Goal: Navigation & Orientation: Find specific page/section

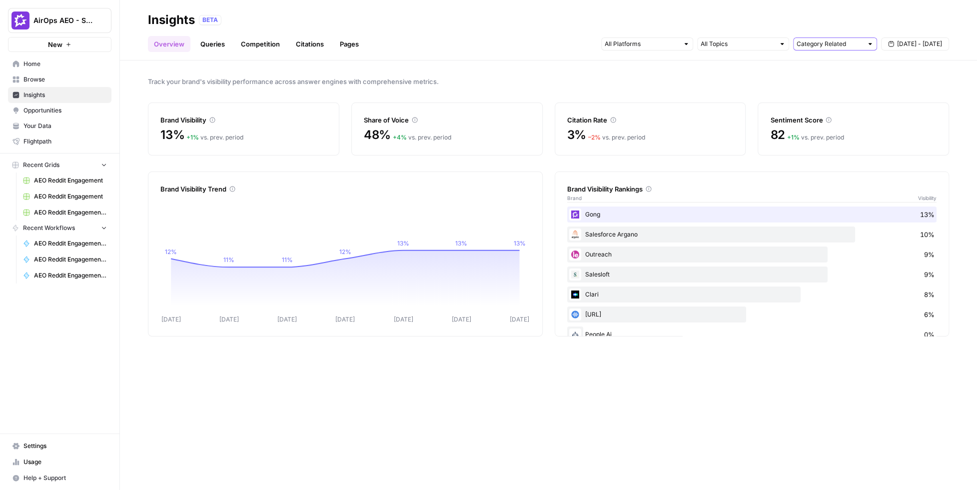
click at [831, 44] on input "text" at bounding box center [830, 44] width 66 height 10
click at [842, 81] on span "Brand Related" at bounding box center [833, 80] width 63 height 10
type input "Brand Related"
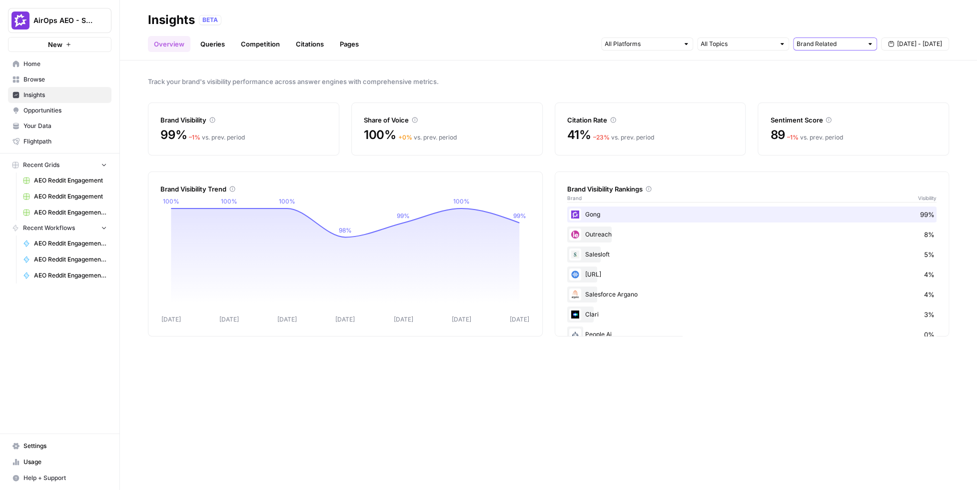
click at [819, 42] on input "text" at bounding box center [830, 44] width 66 height 10
type input "Brand Related"
click at [763, 44] on input "text" at bounding box center [738, 44] width 74 height 10
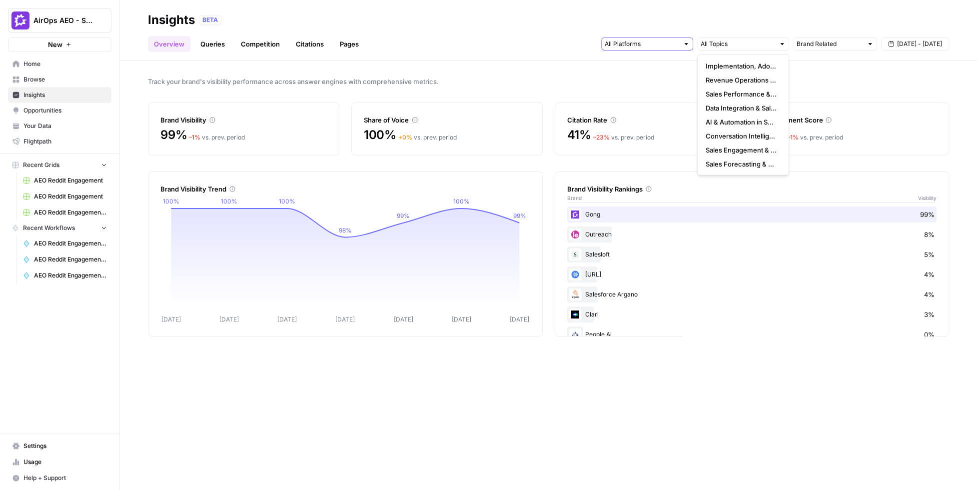
click at [644, 45] on input "text" at bounding box center [642, 44] width 74 height 10
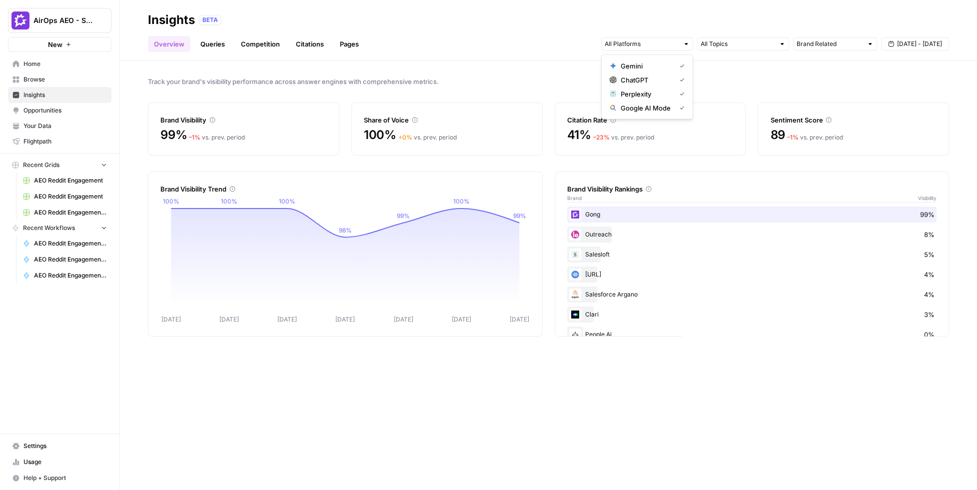
click at [868, 46] on span "Sep 15 - Sep 21" at bounding box center [919, 43] width 45 height 9
click at [547, 49] on div "Overview Queries Competition Citations Pages Brand Related Sep 15 - Sep 21" at bounding box center [548, 40] width 801 height 24
click at [226, 40] on link "Queries" at bounding box center [212, 44] width 36 height 16
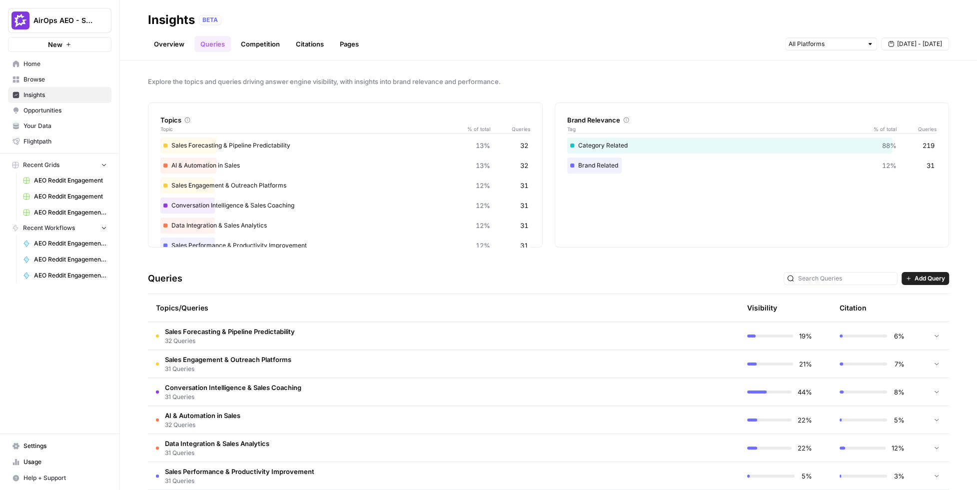
click at [85, 128] on span "Your Data" at bounding box center [64, 125] width 83 height 9
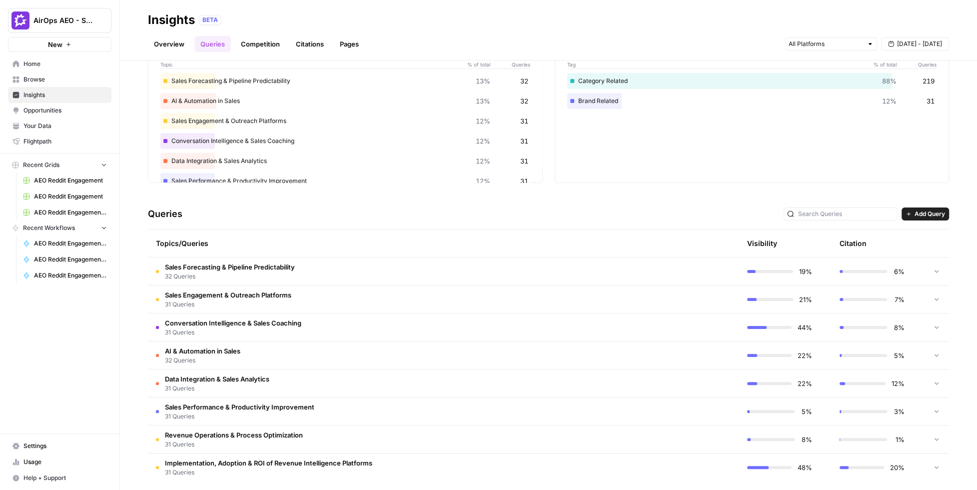
scroll to position [66, 0]
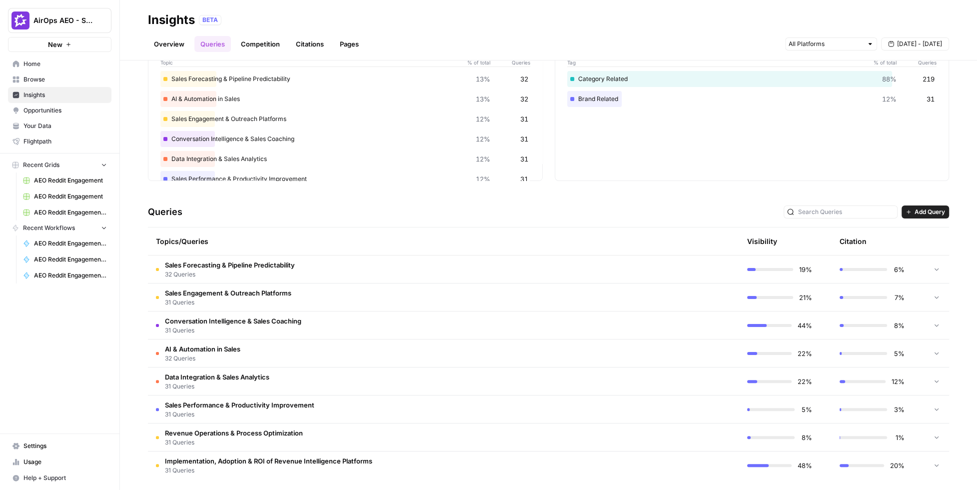
click at [701, 265] on td at bounding box center [691, 268] width 95 height 27
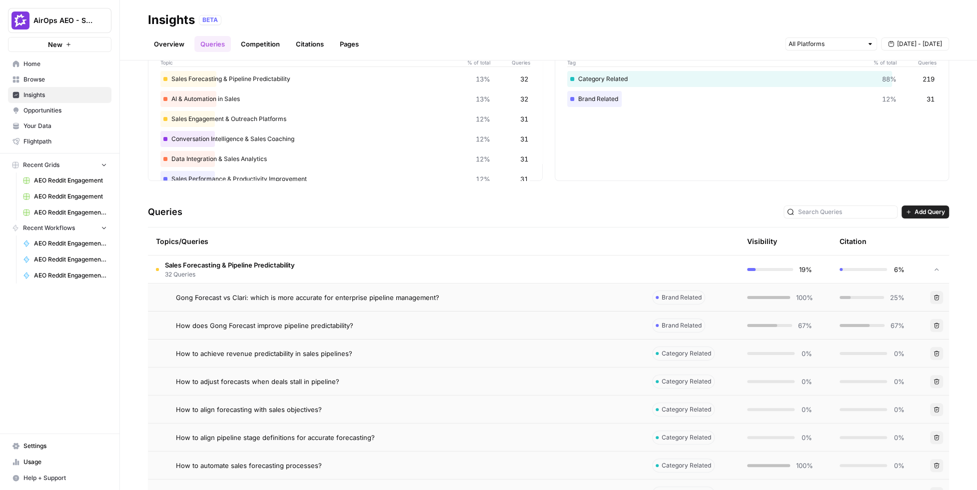
scroll to position [0, 0]
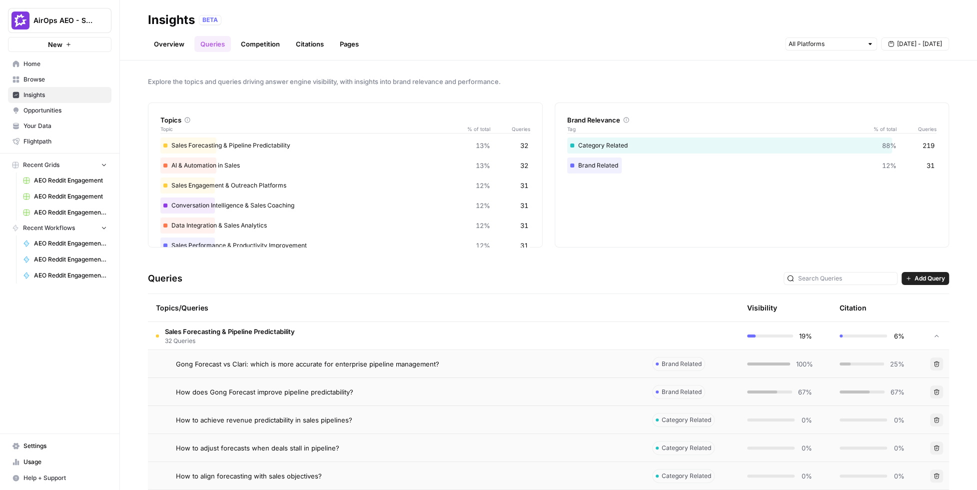
click at [430, 330] on td "Sales Forecasting & Pipeline Predictability 32 Queries" at bounding box center [396, 335] width 496 height 27
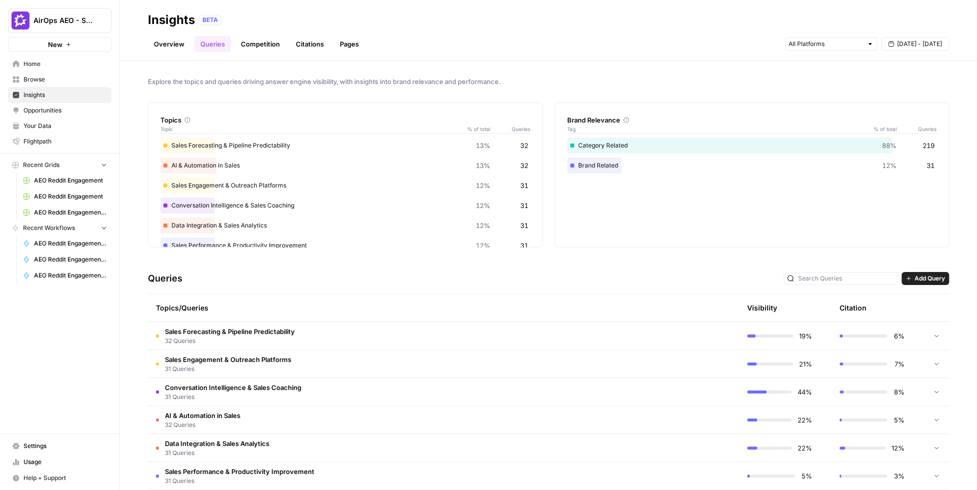
scroll to position [71, 0]
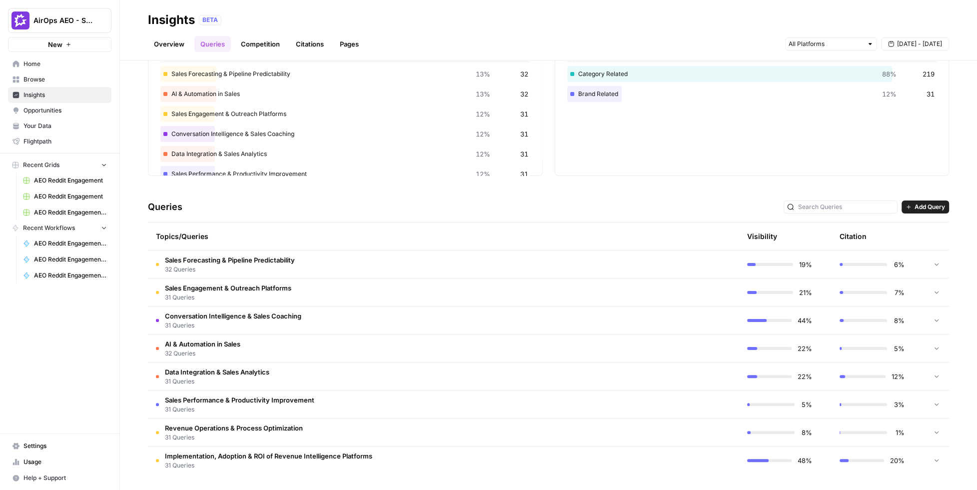
click at [510, 272] on td "Sales Forecasting & Pipeline Predictability 32 Queries" at bounding box center [396, 263] width 496 height 27
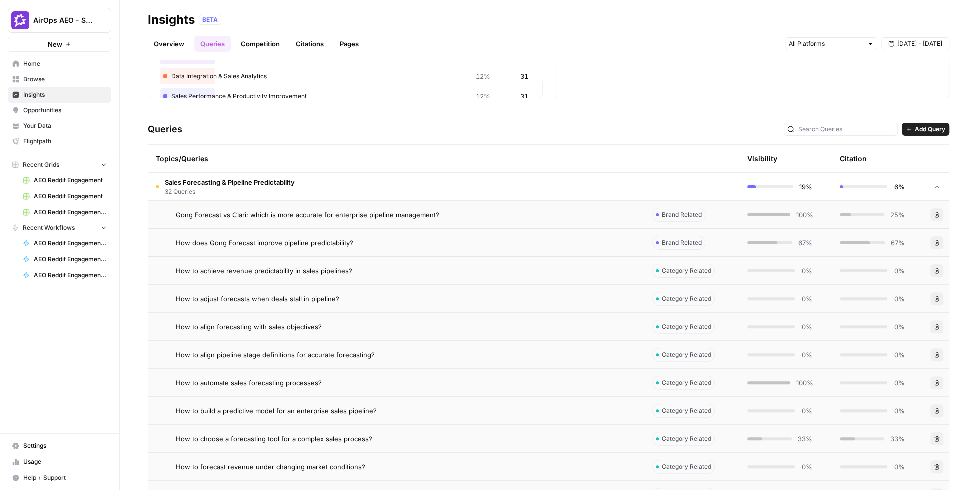
scroll to position [152, 0]
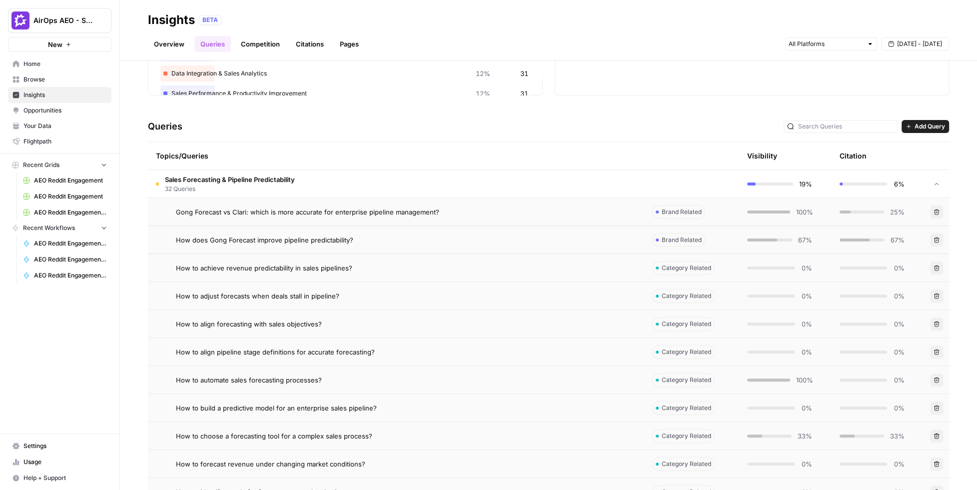
click at [493, 207] on div "Gong Forecast vs Clari: which is more accurate for enterprise pipeline manageme…" at bounding box center [406, 212] width 460 height 10
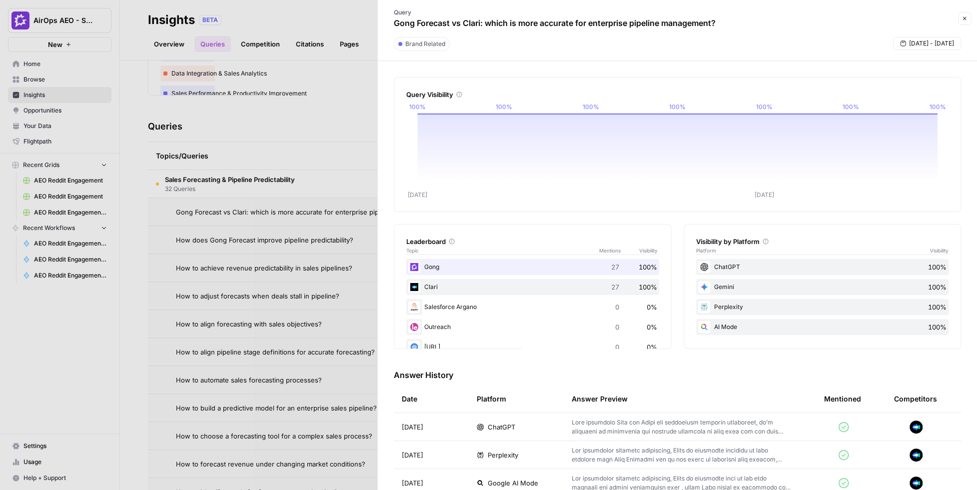
click at [276, 117] on div at bounding box center [488, 245] width 977 height 490
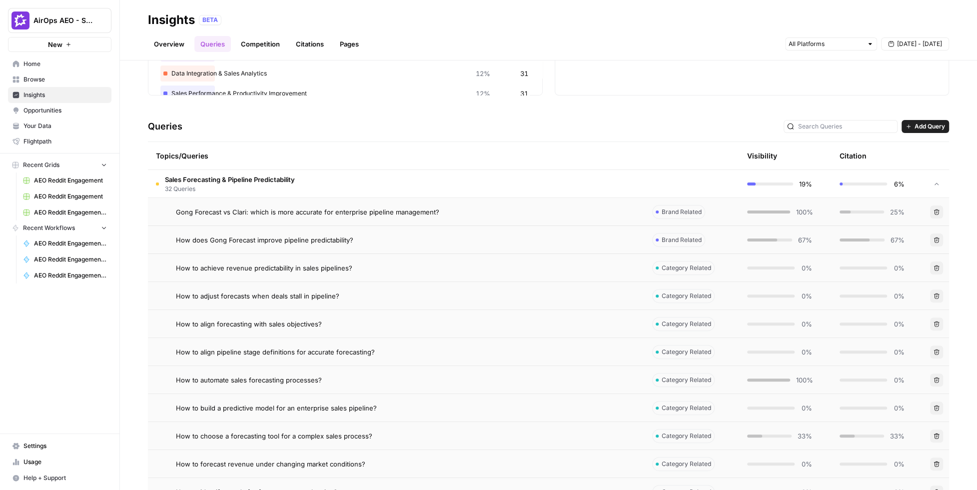
click at [287, 187] on span "32 Queries" at bounding box center [230, 188] width 130 height 9
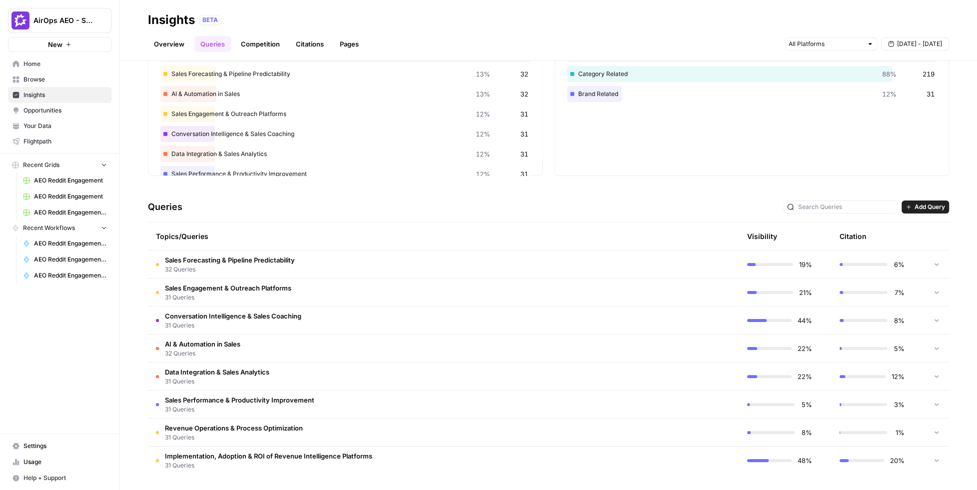
click at [819, 49] on div at bounding box center [831, 43] width 92 height 13
click at [776, 35] on div "Overview Queries Competition Citations Pages Sep 16 - Sep 22" at bounding box center [548, 40] width 801 height 24
click at [868, 209] on button "Add Query" at bounding box center [925, 206] width 47 height 13
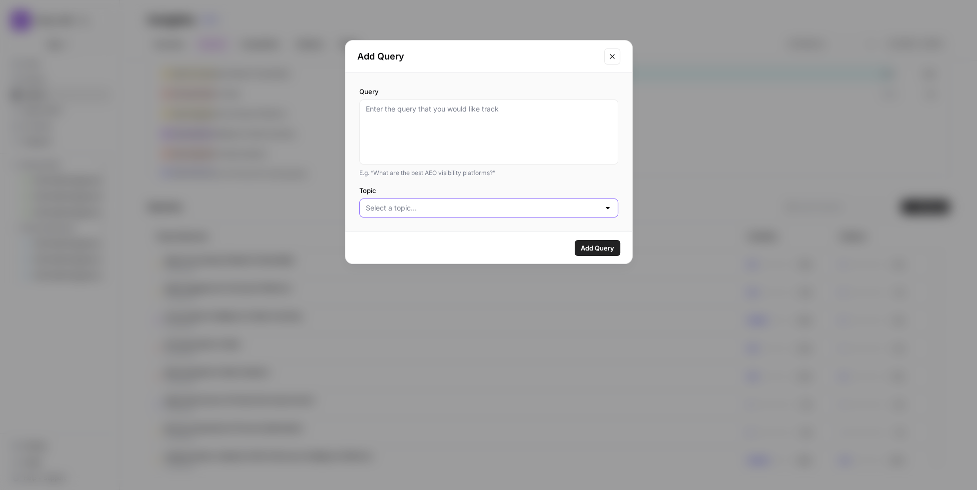
click at [451, 209] on input "Topic" at bounding box center [483, 208] width 234 height 10
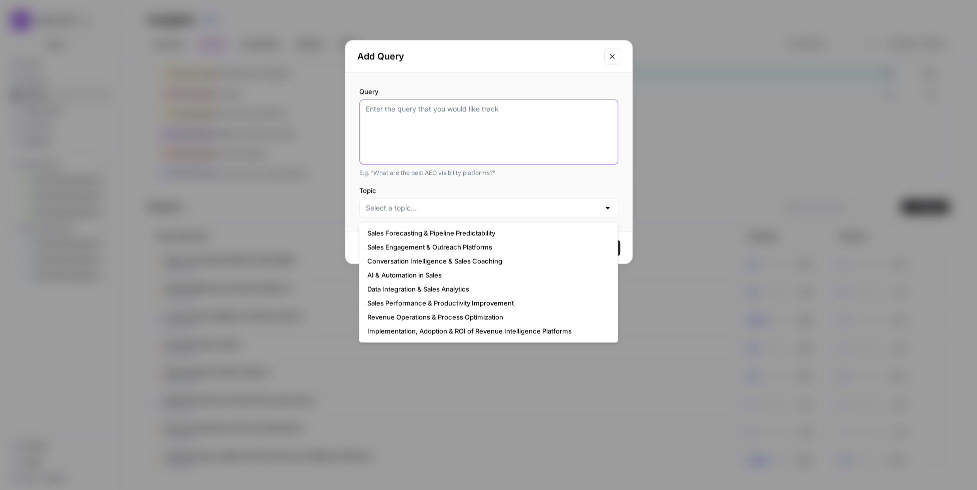
click at [484, 141] on textarea "Query" at bounding box center [489, 132] width 246 height 56
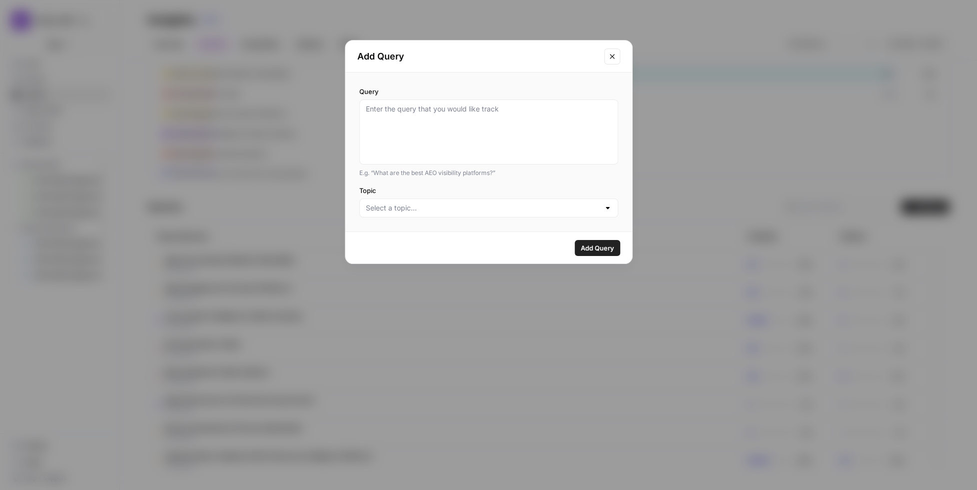
click at [614, 53] on icon "Close modal" at bounding box center [612, 56] width 8 height 8
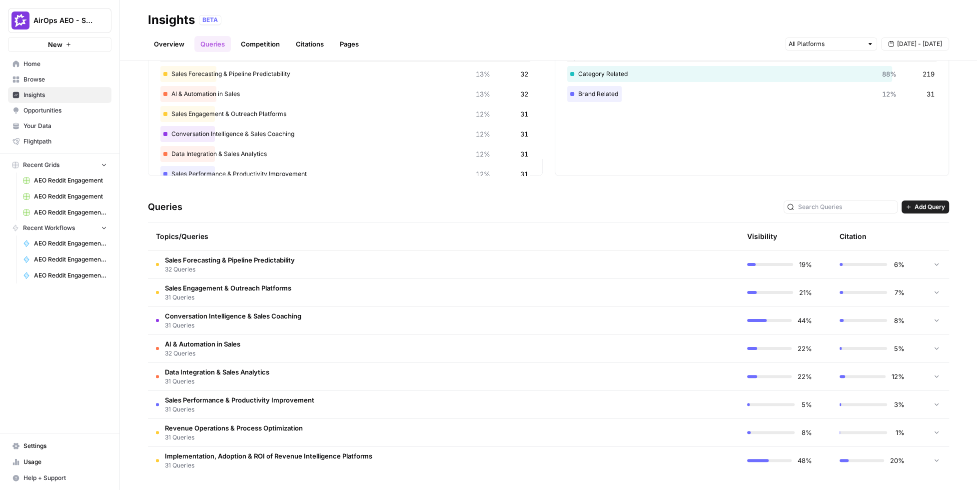
click at [501, 51] on div "Overview Queries Competition Citations Pages Sep 16 - Sep 22" at bounding box center [548, 40] width 801 height 24
click at [261, 40] on link "Competition" at bounding box center [260, 44] width 51 height 16
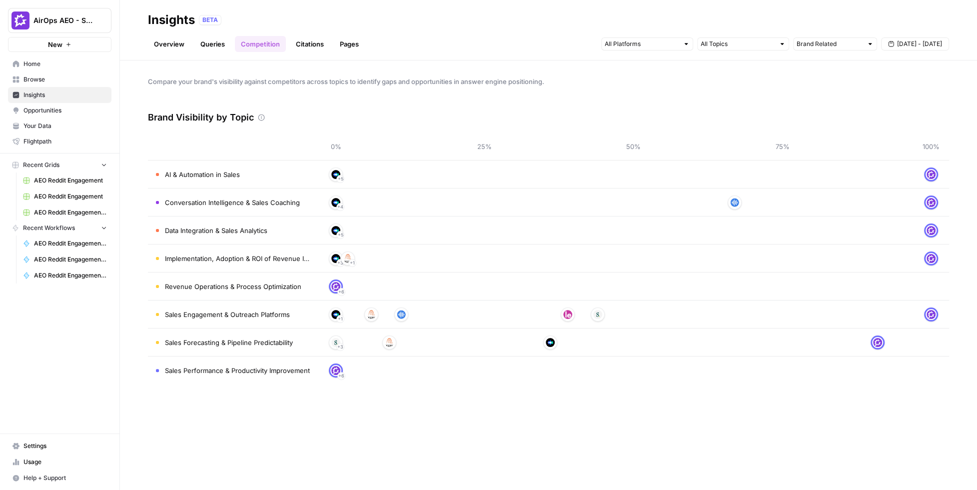
click at [348, 45] on link "Pages" at bounding box center [349, 44] width 31 height 16
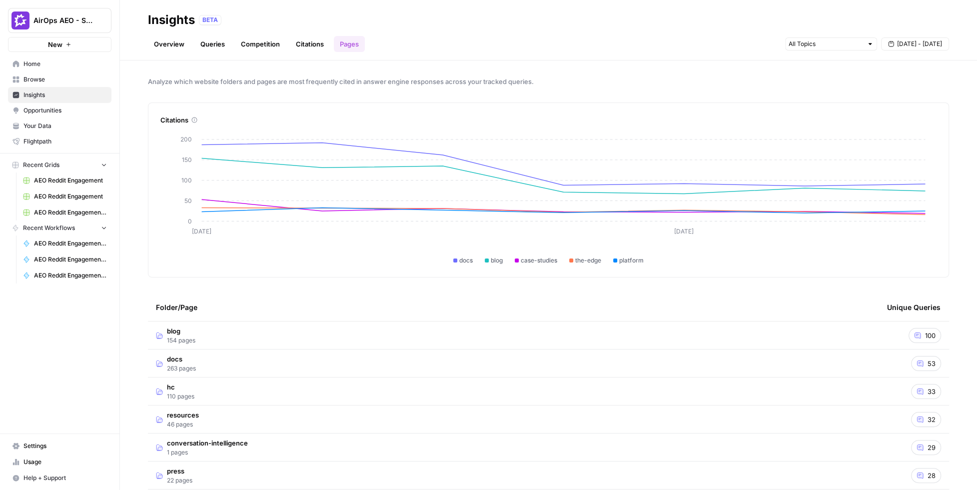
click at [868, 337] on td "100" at bounding box center [914, 334] width 70 height 27
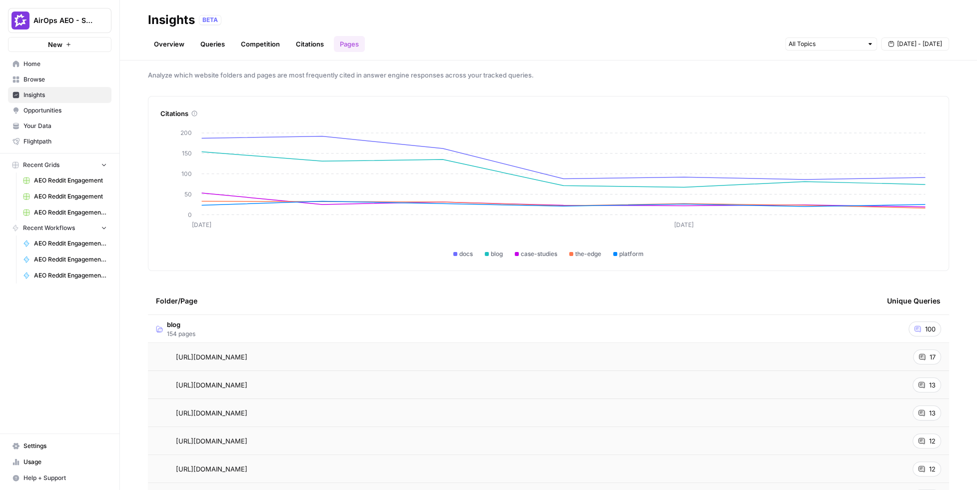
scroll to position [7, 0]
click at [310, 42] on link "Citations" at bounding box center [310, 44] width 40 height 16
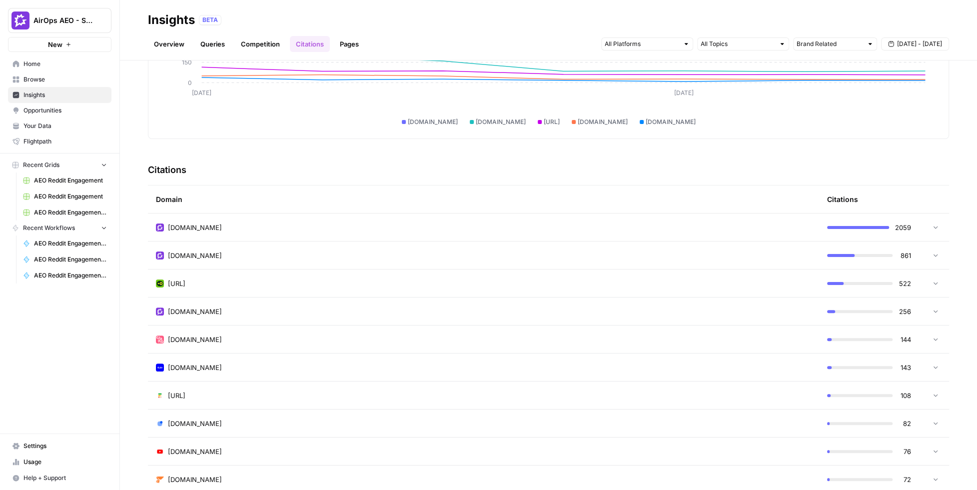
scroll to position [142, 0]
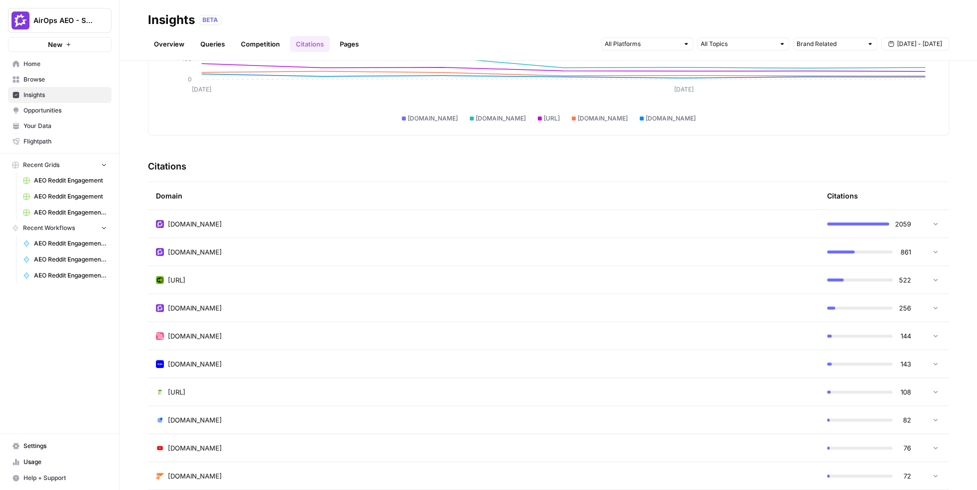
click at [622, 217] on td "gong.io" at bounding box center [483, 223] width 671 height 27
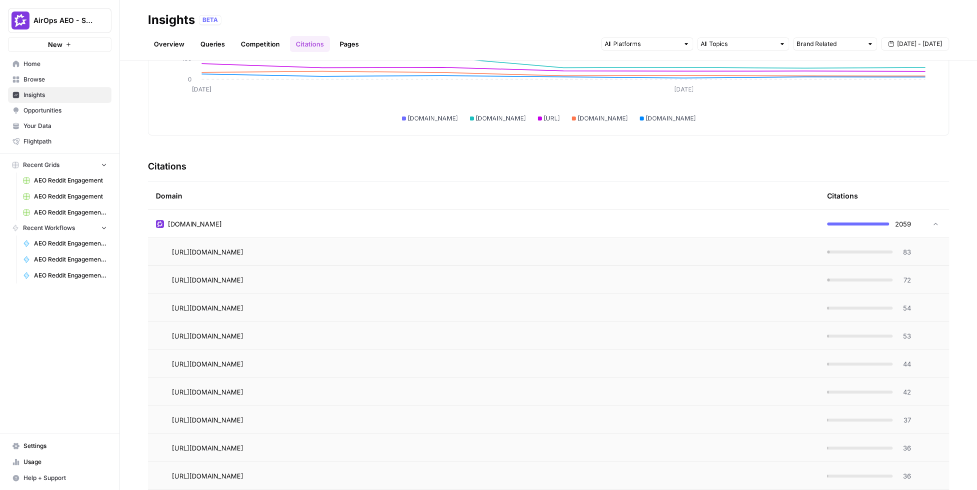
click at [868, 249] on span "83" at bounding box center [905, 252] width 12 height 10
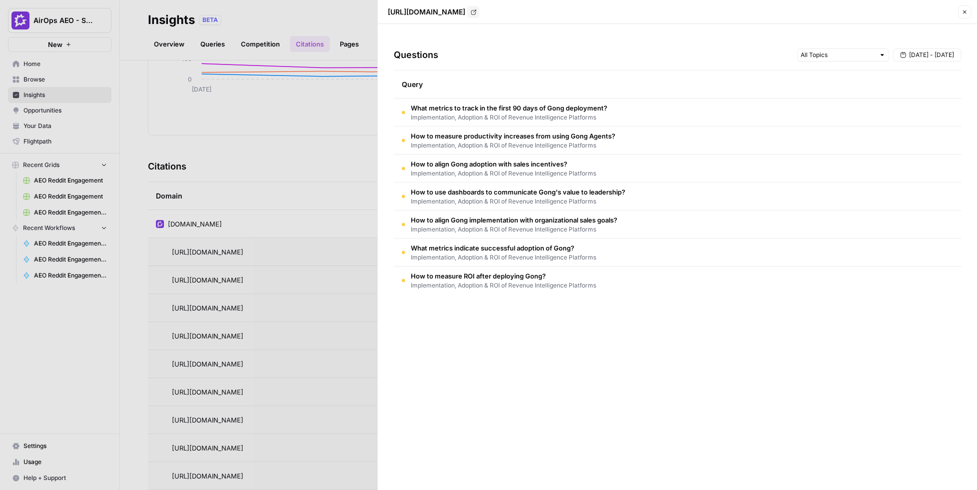
click at [295, 211] on div at bounding box center [488, 245] width 977 height 490
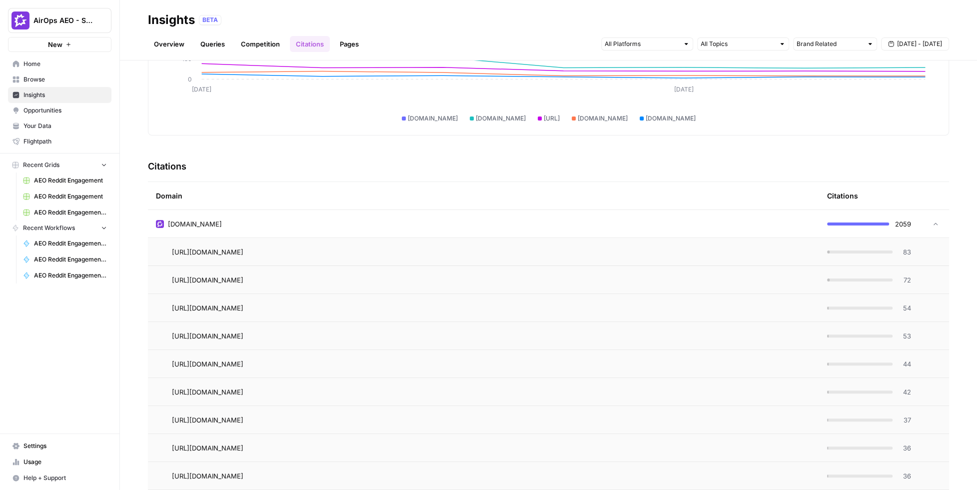
click at [289, 226] on div "gong.io" at bounding box center [483, 224] width 655 height 10
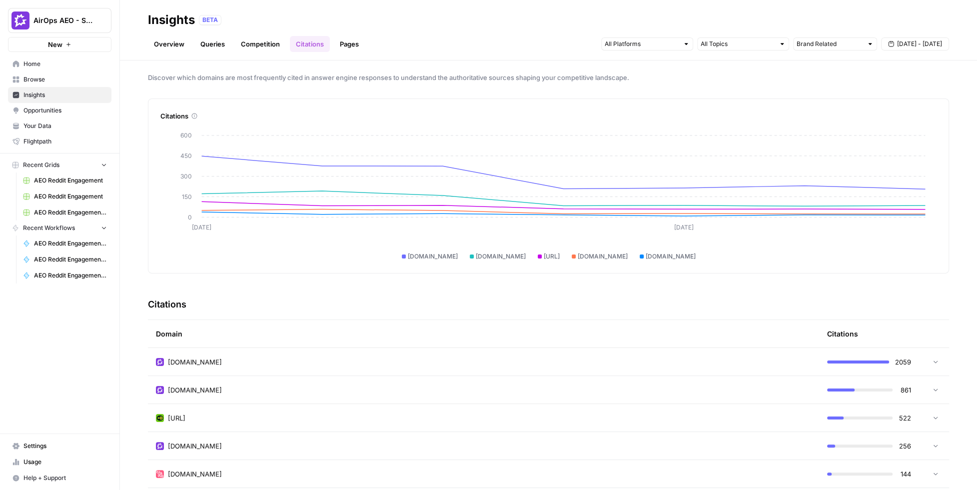
scroll to position [0, 0]
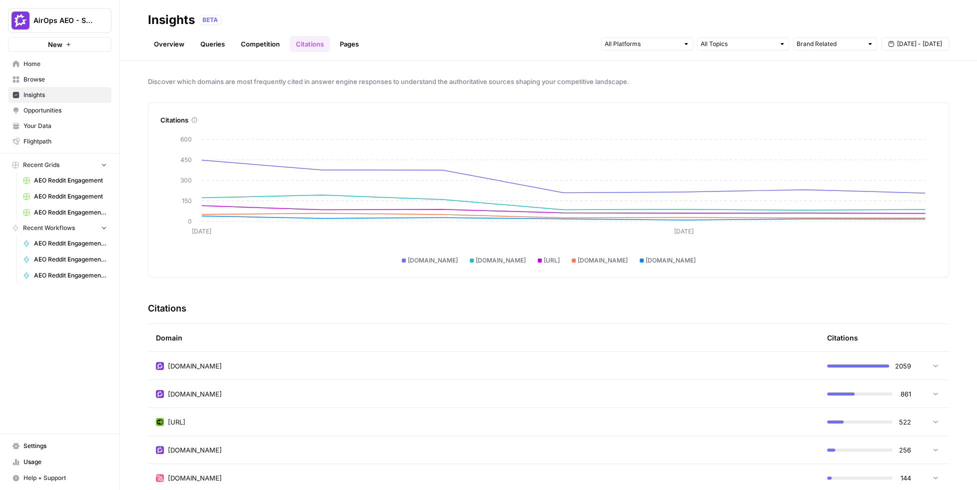
click at [56, 109] on span "Opportunities" at bounding box center [64, 110] width 83 height 9
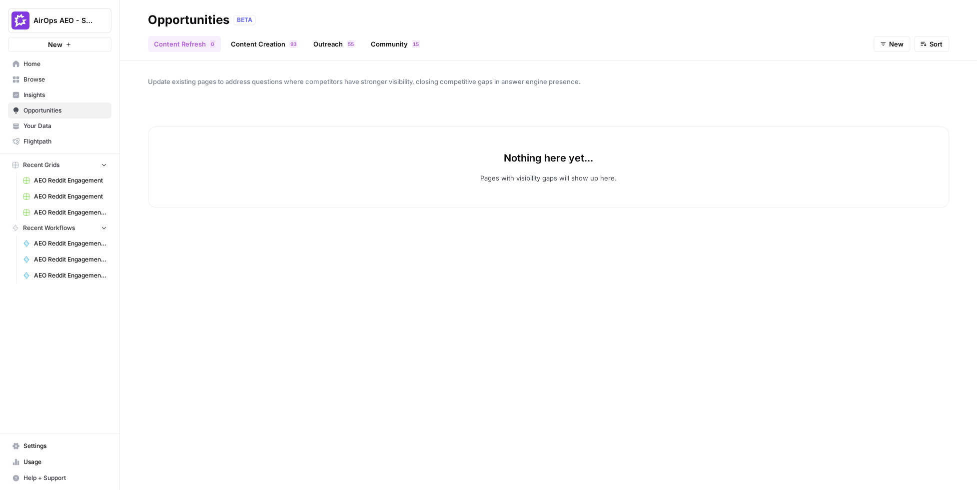
click at [253, 44] on link "Content Creation 3 9" at bounding box center [264, 44] width 78 height 16
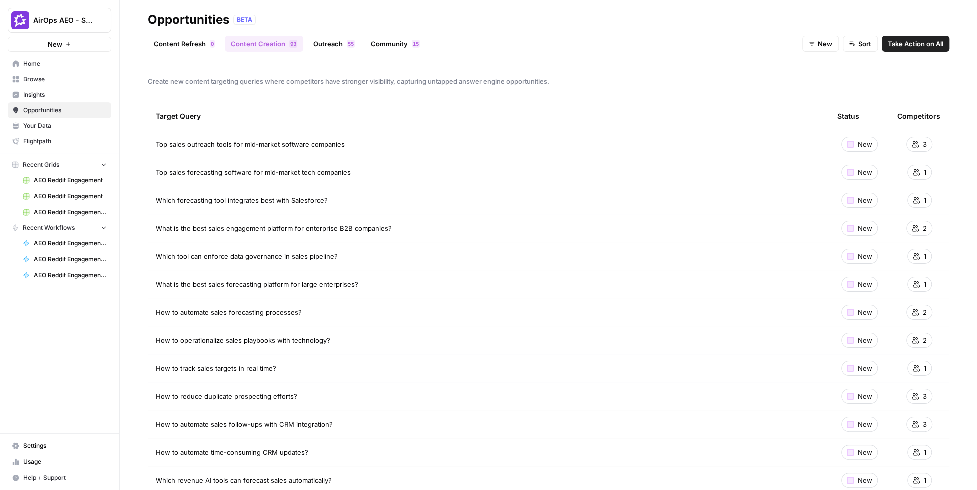
click at [327, 41] on link "Outreach 5 5" at bounding box center [333, 44] width 53 height 16
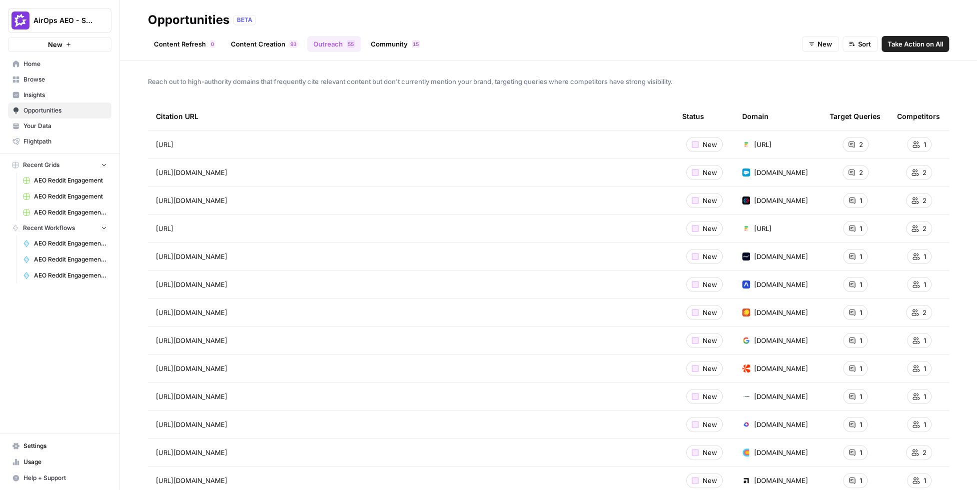
click at [377, 47] on link "Community 5 1" at bounding box center [395, 44] width 61 height 16
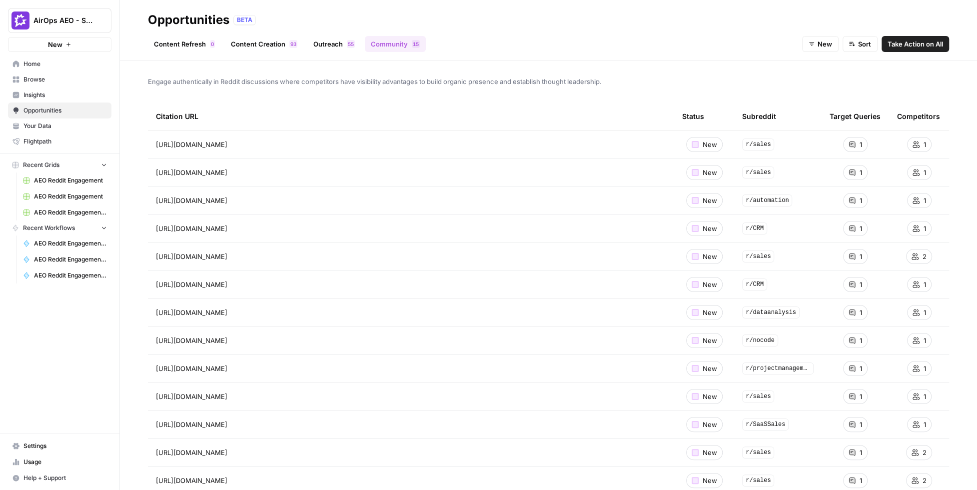
click at [868, 47] on span "Take Action on All" at bounding box center [915, 44] width 55 height 10
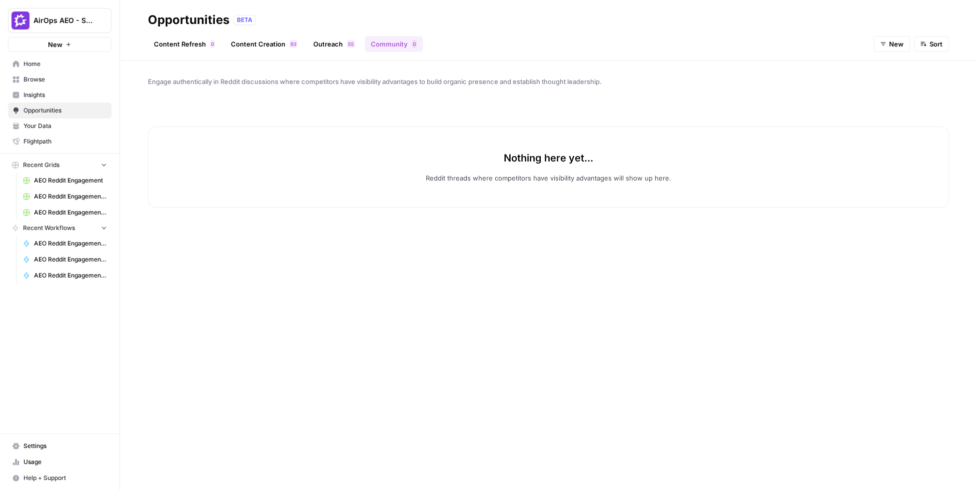
click at [334, 41] on link "Outreach 5 5" at bounding box center [333, 44] width 53 height 16
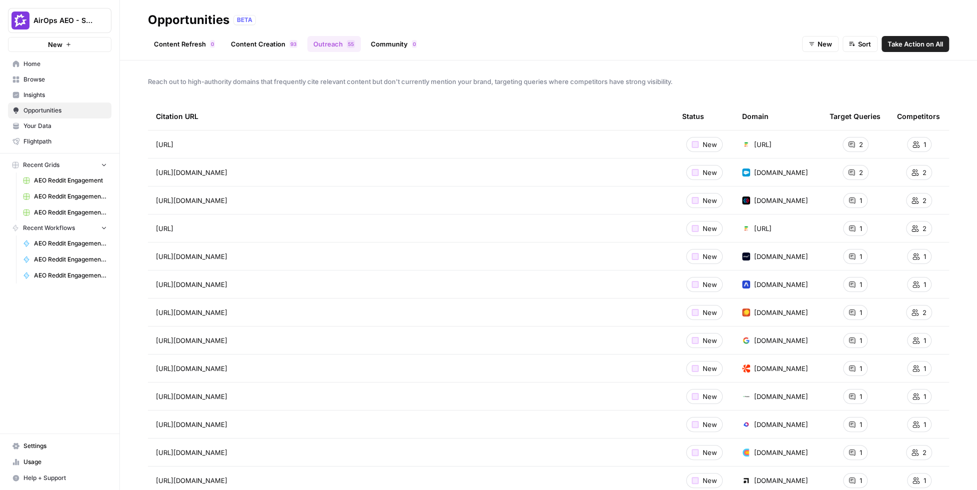
click at [868, 45] on span "Take Action on All" at bounding box center [915, 44] width 55 height 10
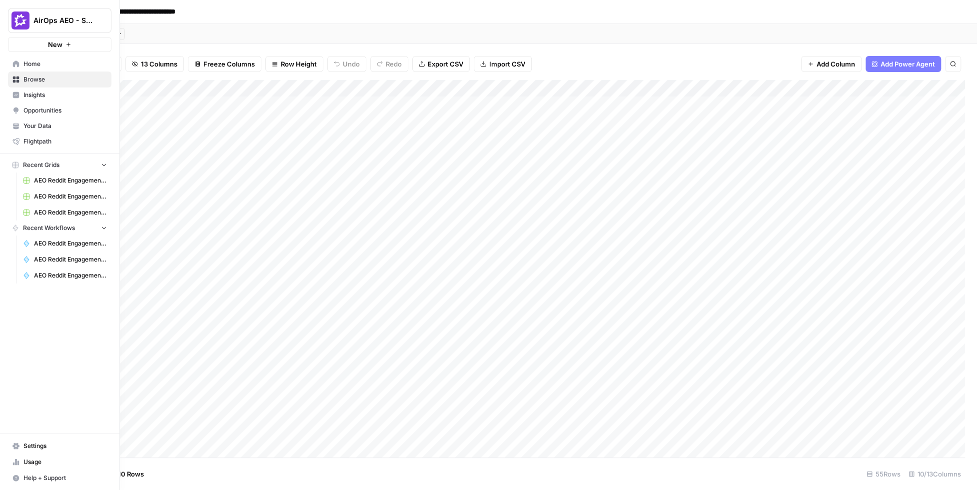
click at [43, 116] on link "Opportunities" at bounding box center [59, 110] width 103 height 16
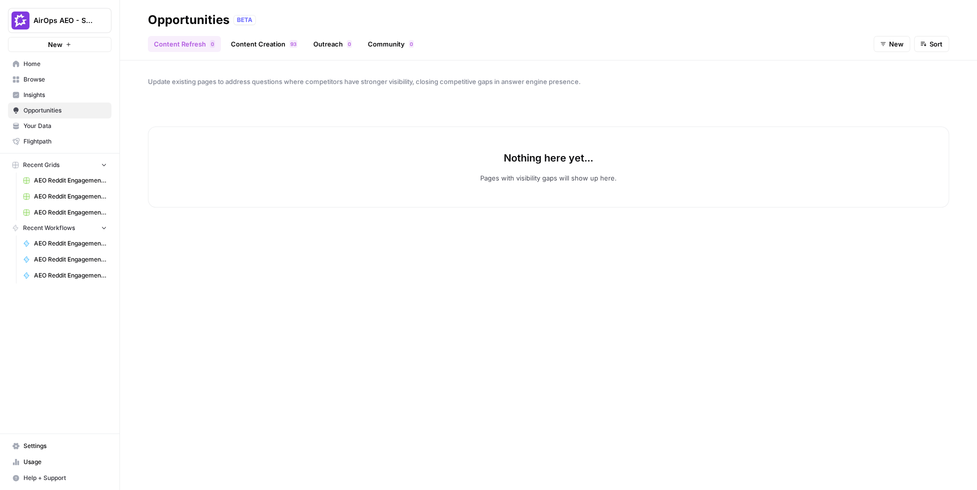
click at [261, 44] on link "Content Creation 3 9" at bounding box center [264, 44] width 78 height 16
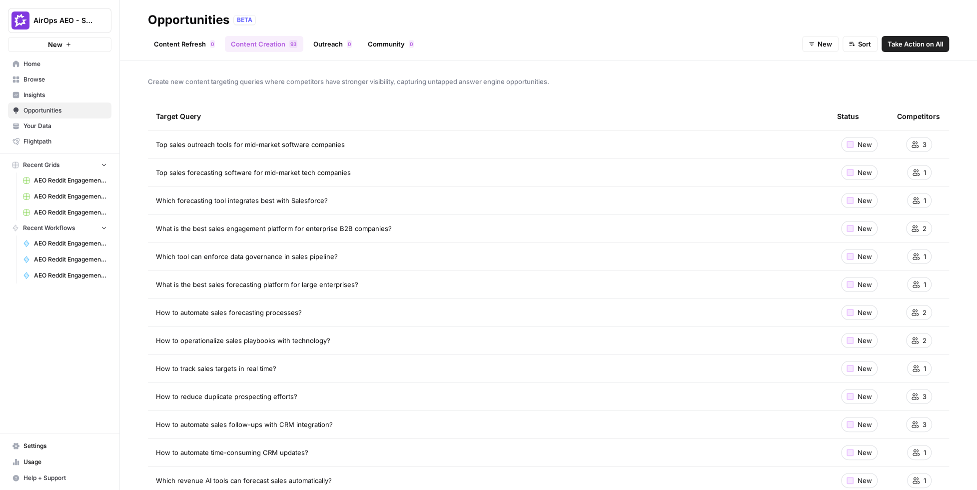
click at [868, 46] on span "Take Action on All" at bounding box center [915, 44] width 55 height 10
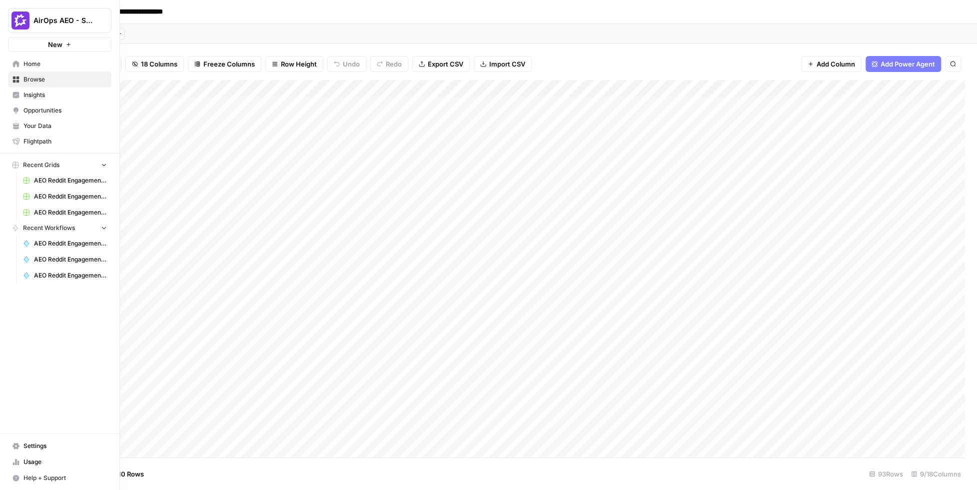
click at [34, 94] on span "Insights" at bounding box center [64, 94] width 83 height 9
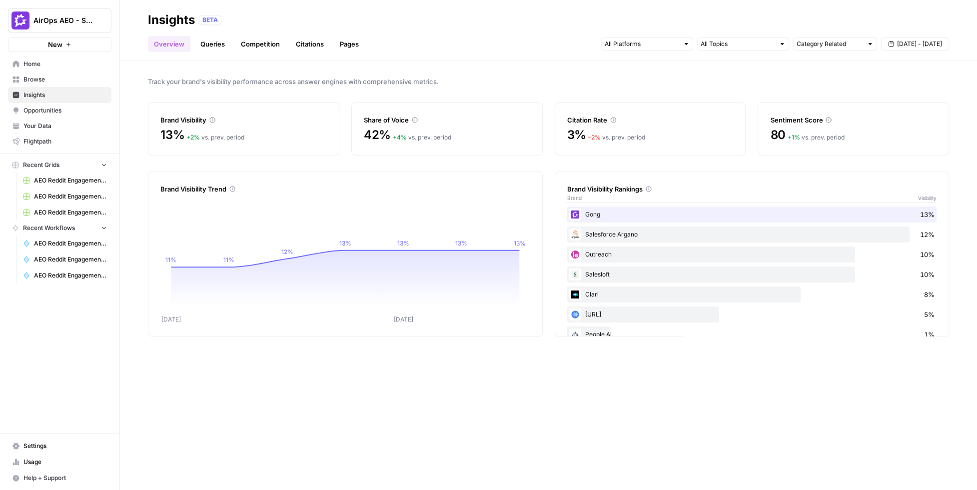
click at [73, 109] on span "Opportunities" at bounding box center [64, 110] width 83 height 9
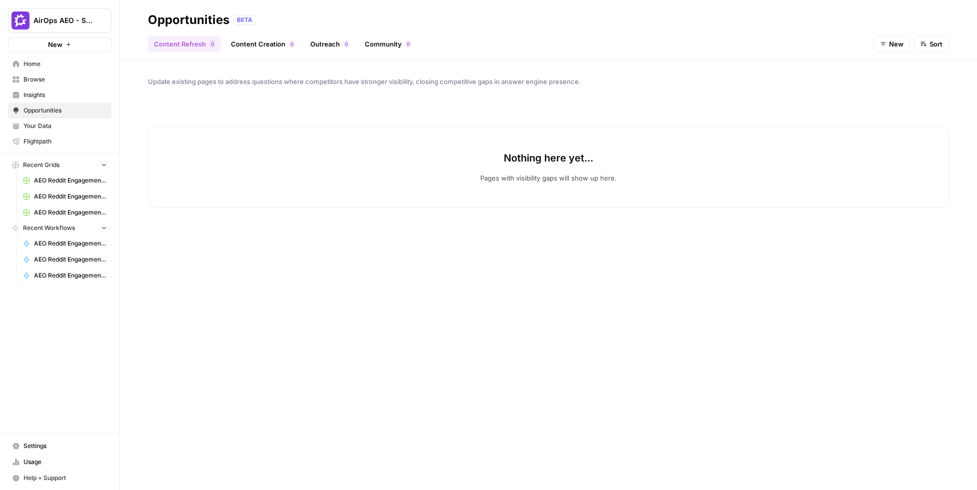
click at [264, 42] on link "Content Creation 0" at bounding box center [262, 44] width 75 height 16
click at [333, 46] on link "Outreach 0" at bounding box center [329, 44] width 50 height 16
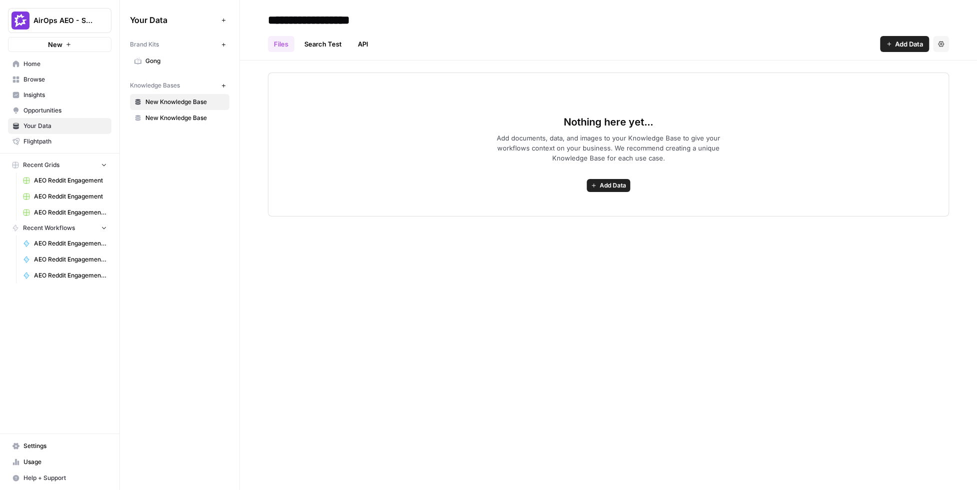
click at [154, 57] on span "Gong" at bounding box center [184, 60] width 79 height 9
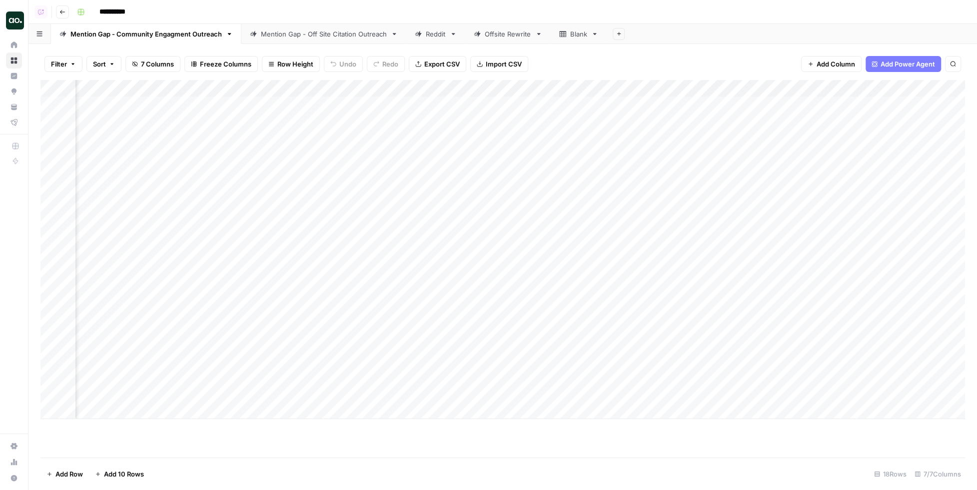
scroll to position [0, 547]
click at [888, 103] on div "Add Column" at bounding box center [502, 249] width 925 height 339
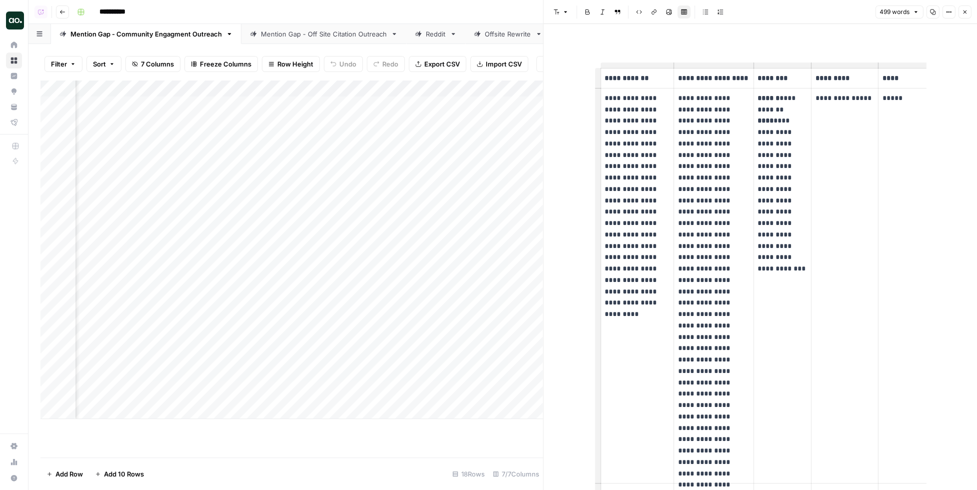
scroll to position [0, 51]
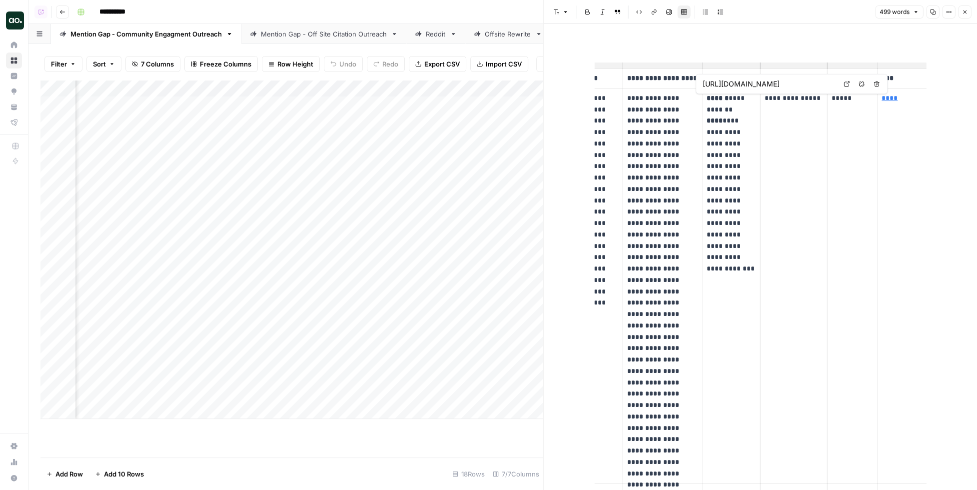
click at [845, 84] on icon at bounding box center [847, 84] width 6 height 6
click at [795, 103] on td "**********" at bounding box center [793, 285] width 67 height 395
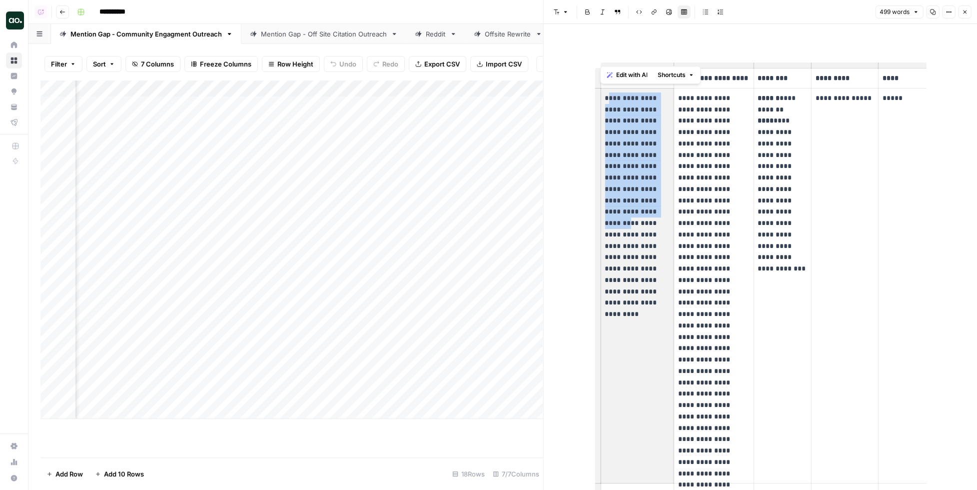
drag, startPoint x: 606, startPoint y: 99, endPoint x: 635, endPoint y: 216, distance: 120.5
click at [635, 216] on p "**********" at bounding box center [637, 194] width 65 height 205
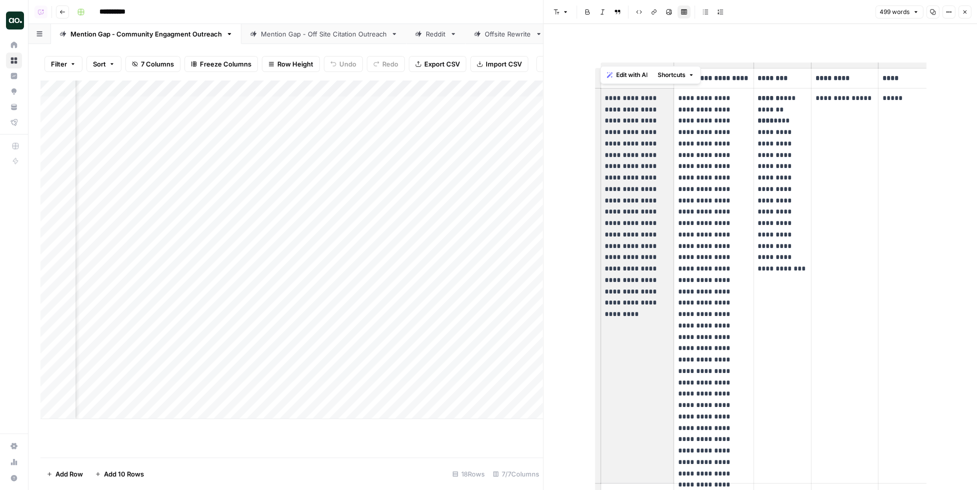
click at [635, 216] on p "**********" at bounding box center [637, 194] width 65 height 205
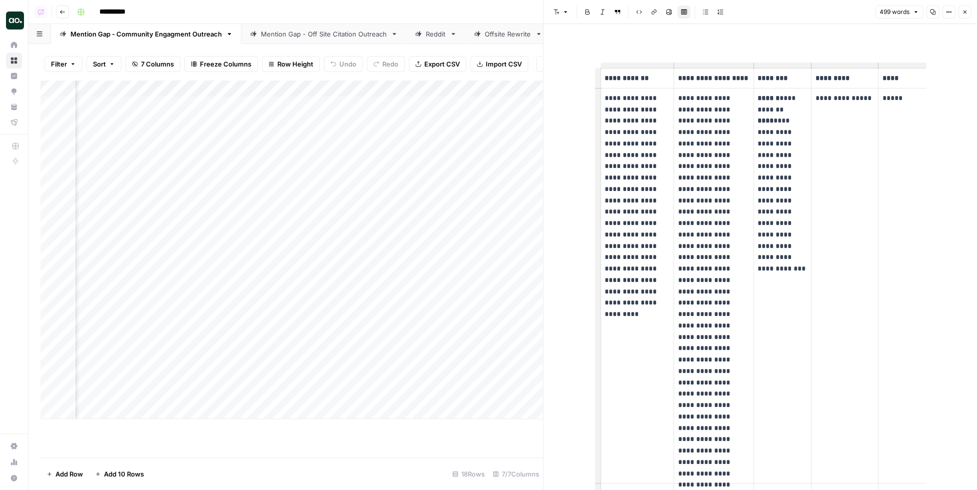
click at [690, 113] on p "**********" at bounding box center [713, 285] width 71 height 387
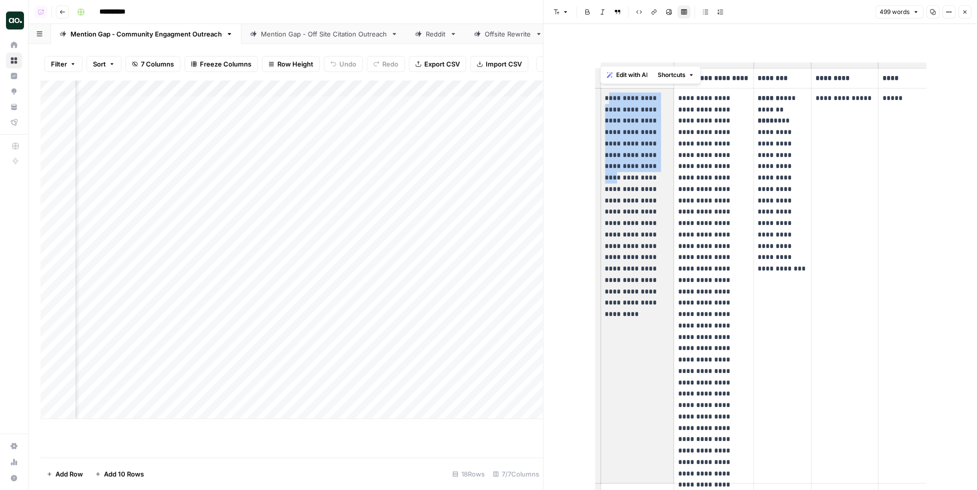
drag, startPoint x: 606, startPoint y: 96, endPoint x: 640, endPoint y: 169, distance: 80.7
click at [640, 169] on p "**********" at bounding box center [637, 194] width 65 height 205
click at [640, 167] on p "**********" at bounding box center [637, 194] width 65 height 205
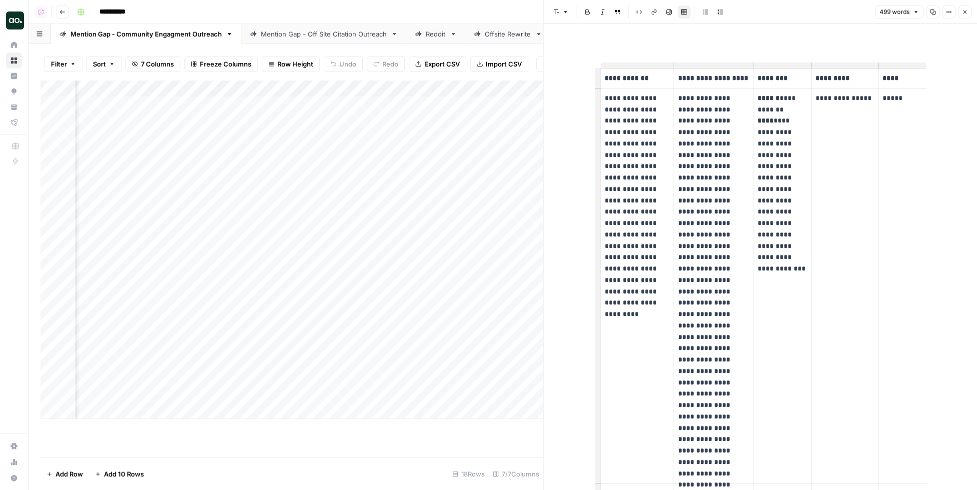
click at [969, 16] on button "Close" at bounding box center [964, 11] width 13 height 13
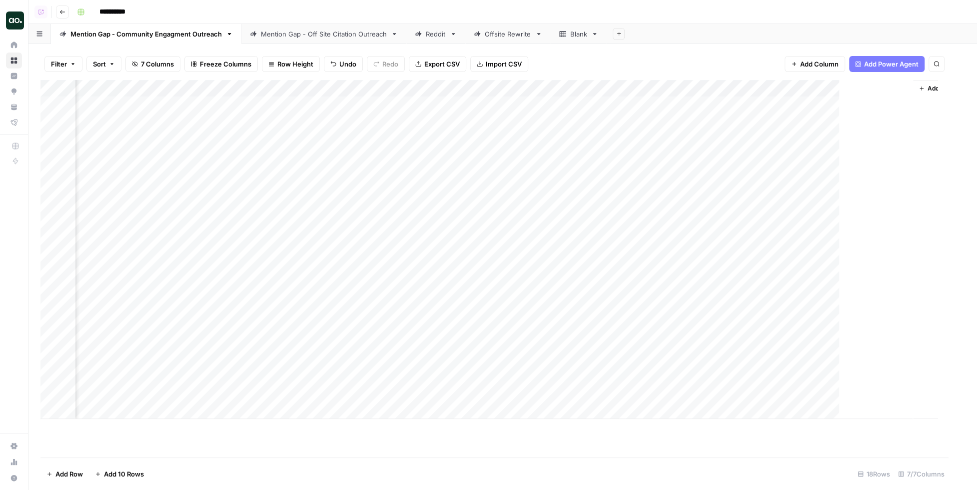
scroll to position [0, 535]
click at [317, 35] on div "Mention Gap - Off Site Citation Outreach" at bounding box center [324, 34] width 126 height 10
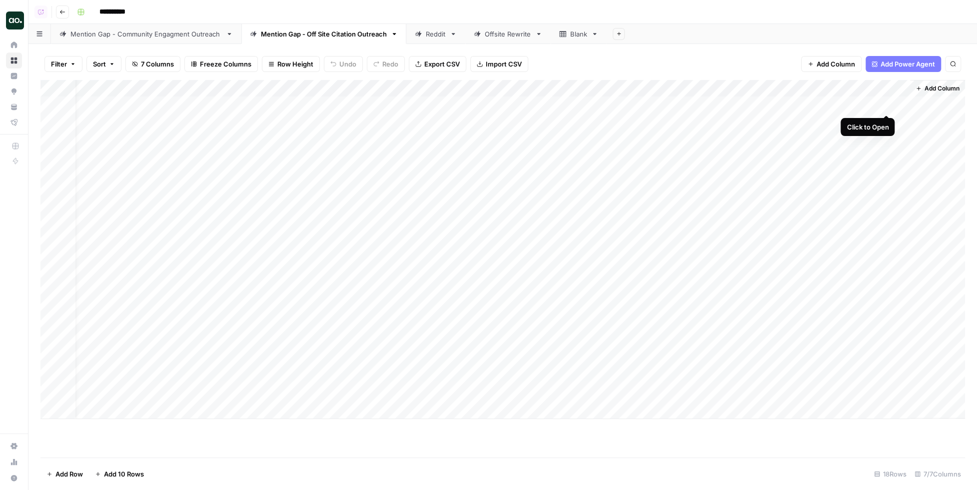
click at [886, 103] on div "Add Column" at bounding box center [502, 249] width 925 height 339
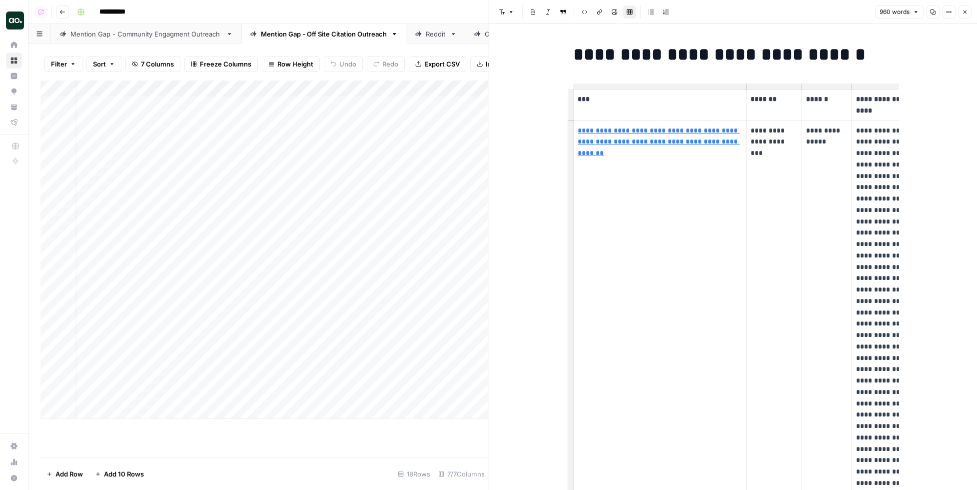
click at [631, 160] on td "**********" at bounding box center [659, 368] width 173 height 497
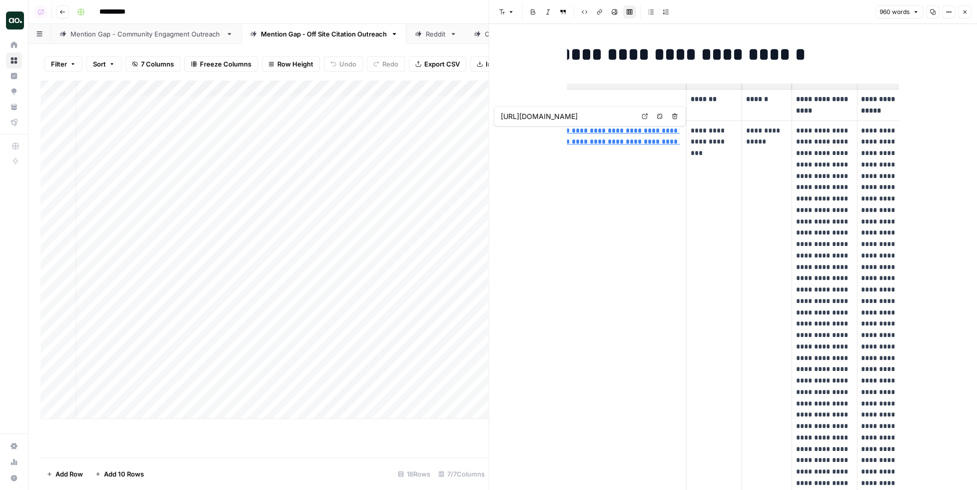
scroll to position [0, 77]
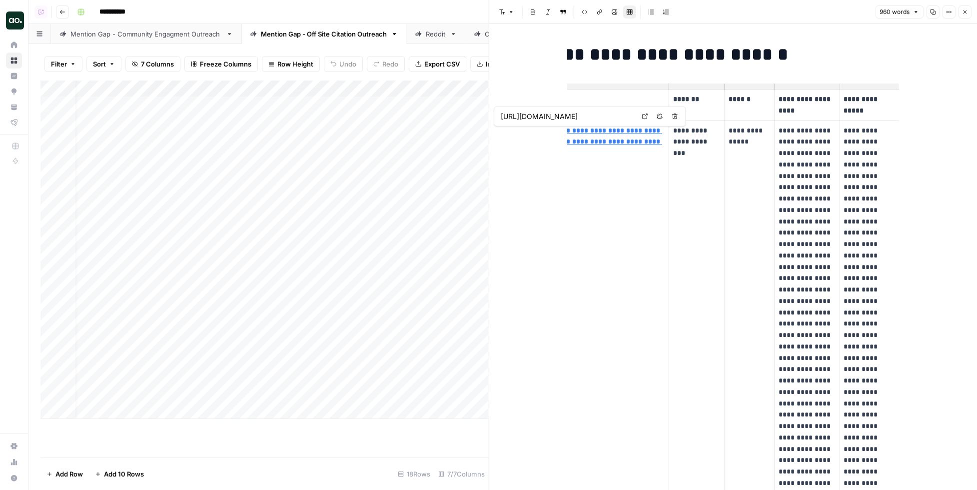
click at [720, 144] on td "**********" at bounding box center [696, 368] width 55 height 497
click at [846, 132] on p "**********" at bounding box center [870, 358] width 52 height 466
drag, startPoint x: 841, startPoint y: 129, endPoint x: 864, endPoint y: 194, distance: 68.9
click at [864, 194] on td "**********" at bounding box center [870, 368] width 60 height 497
click at [863, 152] on p "**********" at bounding box center [870, 358] width 52 height 466
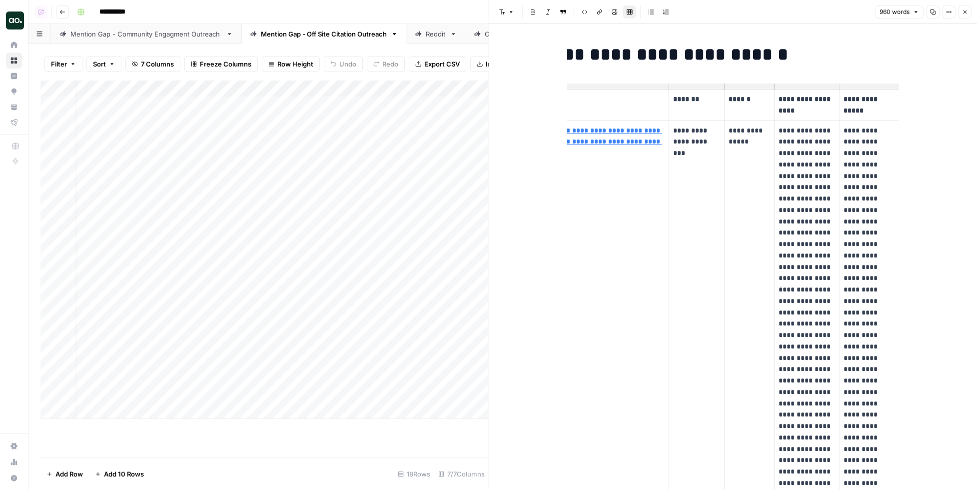
drag, startPoint x: 849, startPoint y: 132, endPoint x: 865, endPoint y: 191, distance: 61.2
click at [865, 191] on p "**********" at bounding box center [870, 358] width 52 height 466
click at [868, 210] on p "**********" at bounding box center [870, 358] width 52 height 466
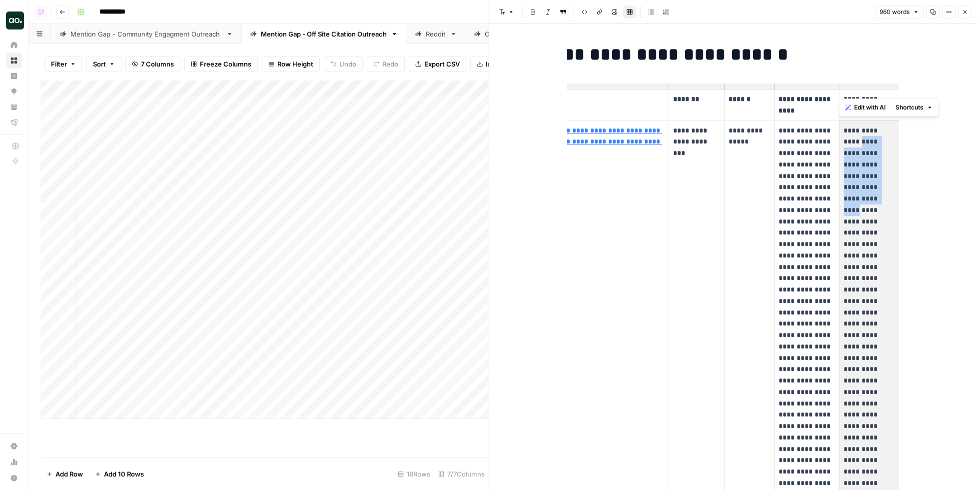
drag, startPoint x: 846, startPoint y: 138, endPoint x: 856, endPoint y: 188, distance: 51.0
click at [856, 188] on p "**********" at bounding box center [870, 358] width 52 height 466
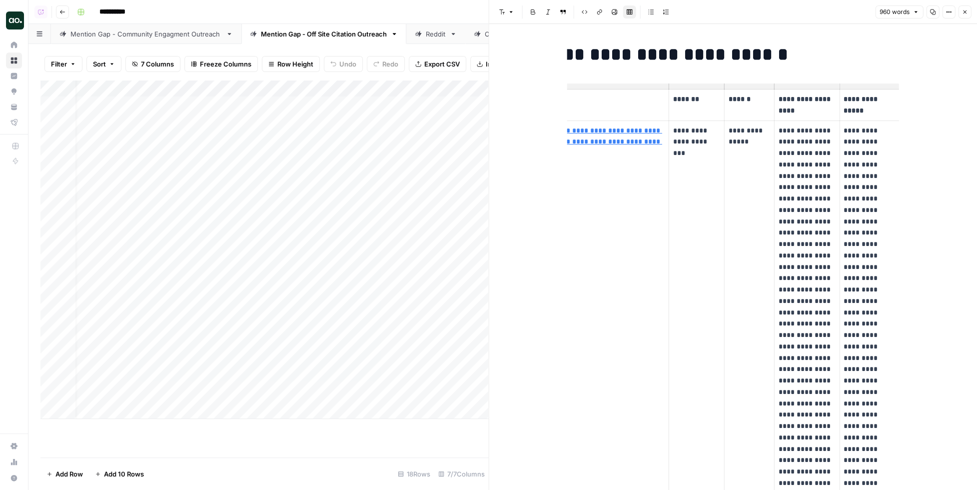
click at [869, 279] on p "**********" at bounding box center [870, 358] width 52 height 466
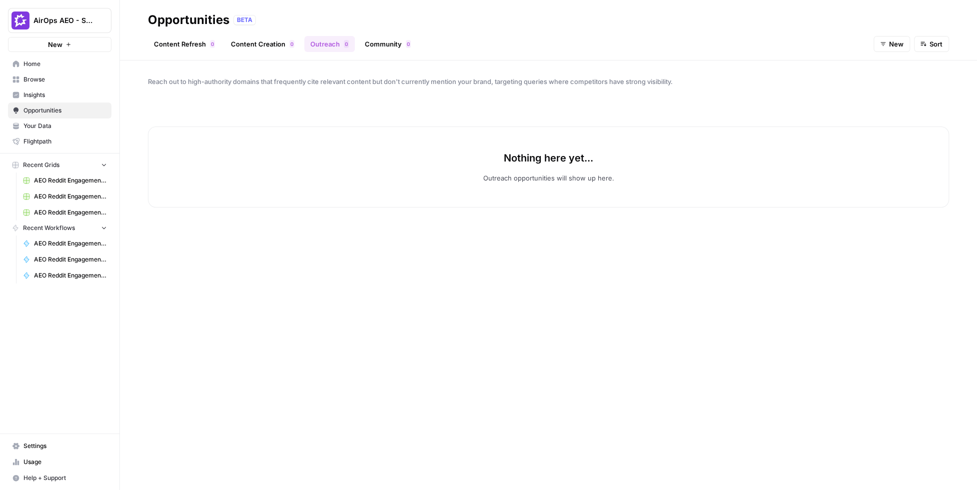
click at [256, 43] on link "Content Creation 0" at bounding box center [262, 44] width 75 height 16
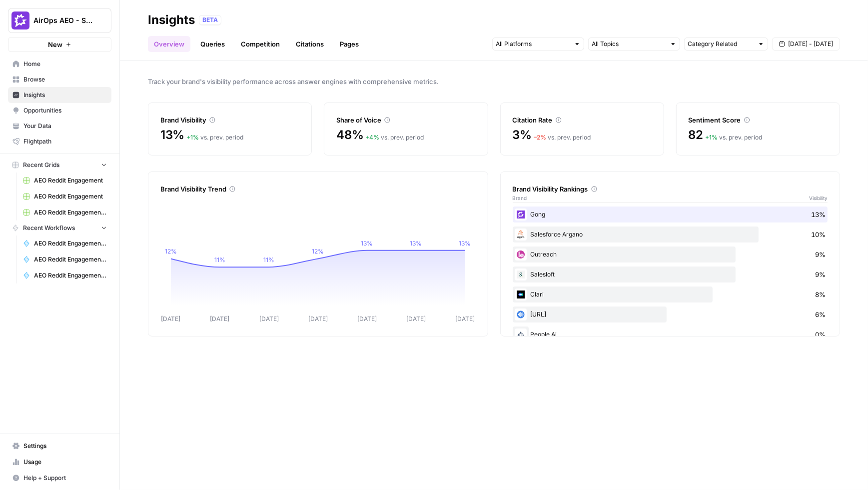
click at [86, 20] on span "AirOps AEO - Single Brand (Gong)" at bounding box center [63, 20] width 60 height 10
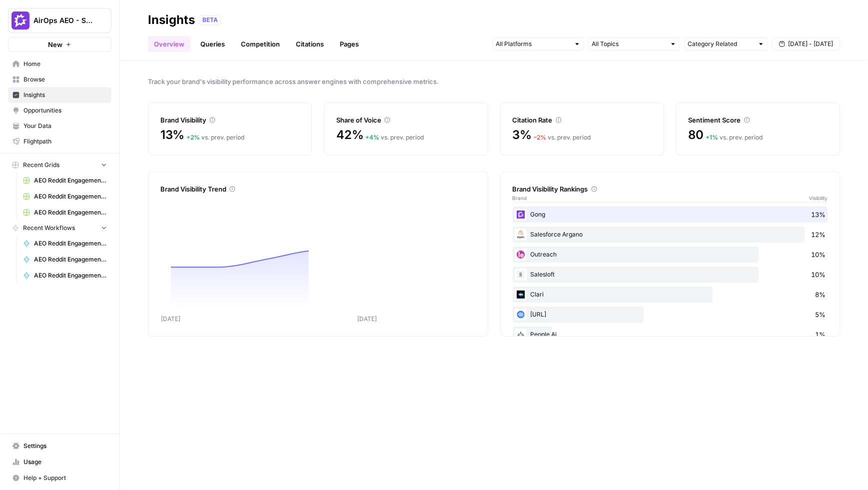
click at [64, 109] on span "Opportunities" at bounding box center [64, 110] width 83 height 9
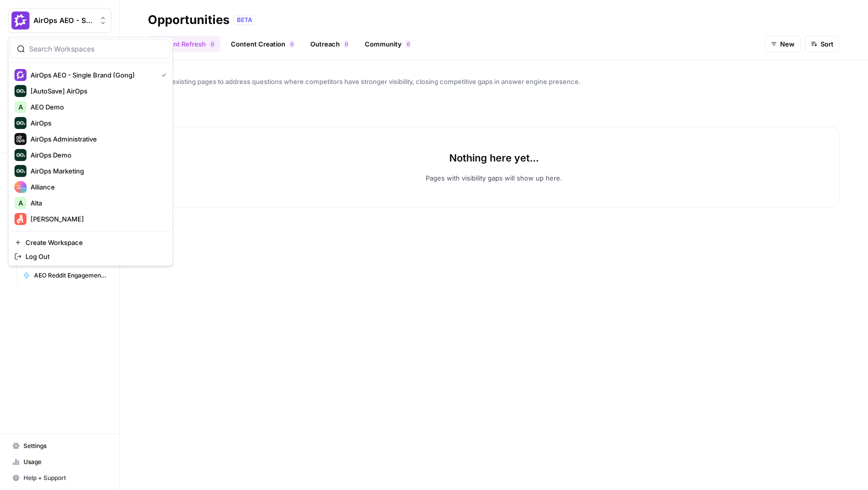
click at [91, 20] on span "AirOps AEO - Single Brand (Gong)" at bounding box center [63, 20] width 60 height 10
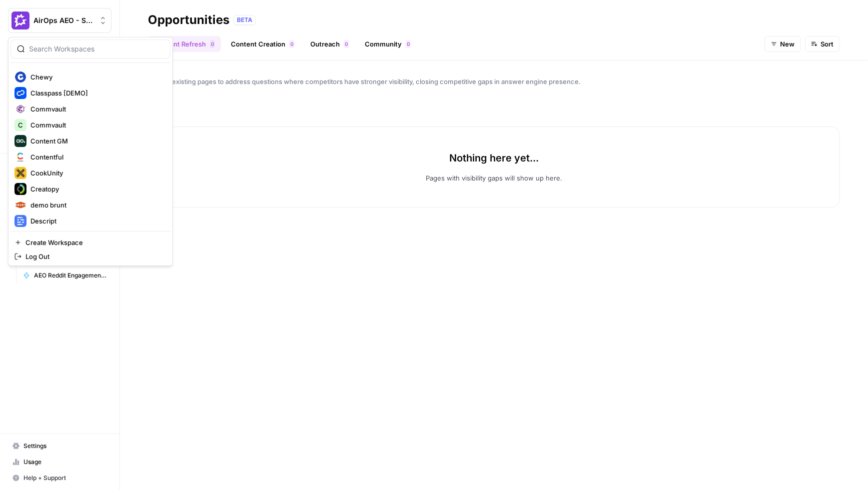
scroll to position [326, 0]
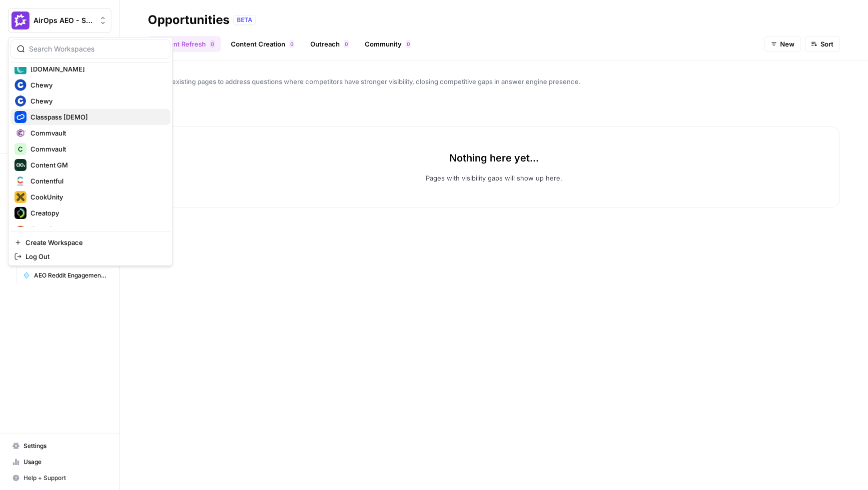
click at [80, 113] on span "Classpass [DEMO]" at bounding box center [96, 117] width 132 height 10
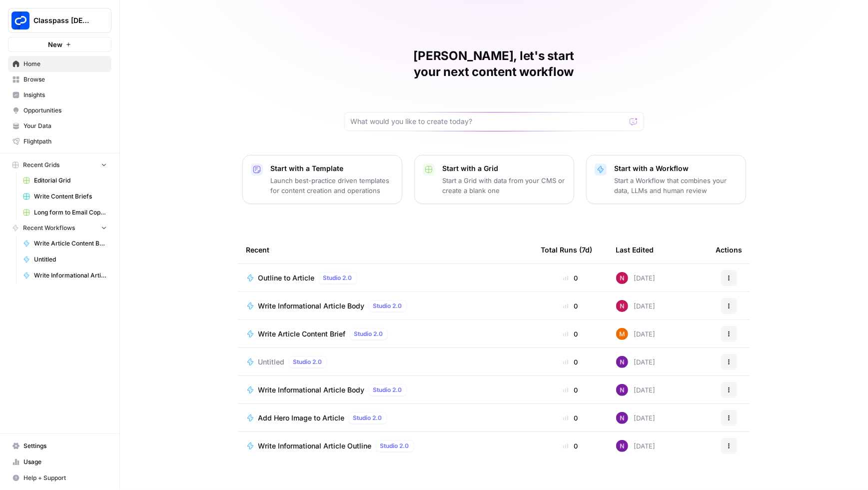
click at [77, 111] on span "Opportunities" at bounding box center [64, 110] width 83 height 9
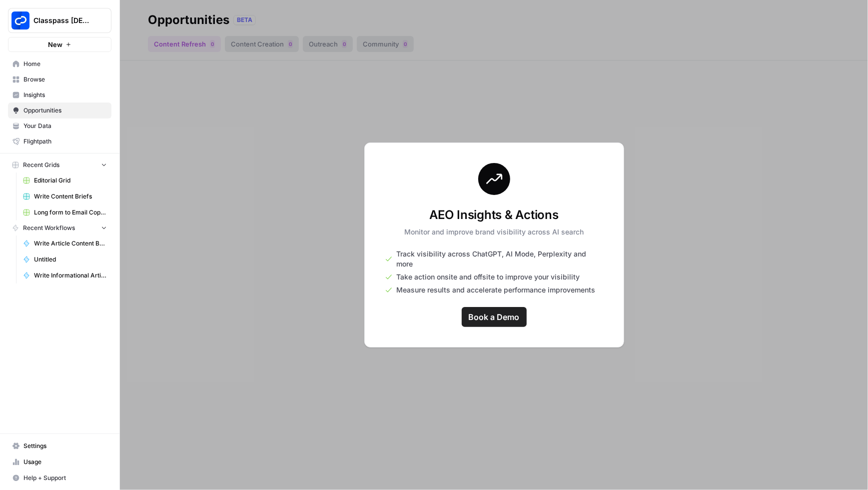
click at [82, 14] on button "Classpass [DEMO]" at bounding box center [59, 20] width 103 height 25
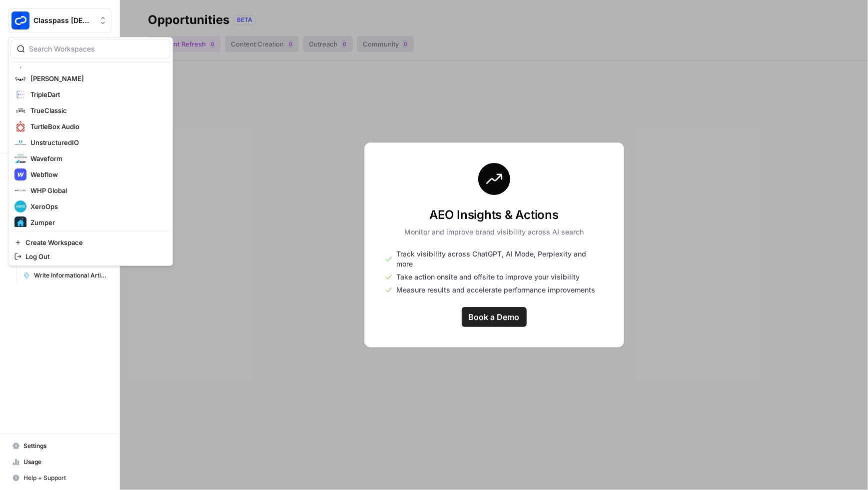
scroll to position [1328, 0]
click at [64, 167] on span "Webflow" at bounding box center [96, 171] width 132 height 10
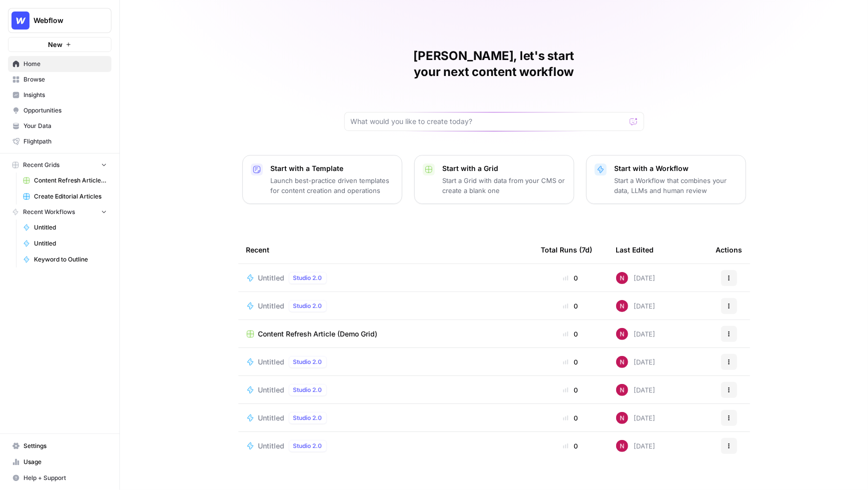
click at [55, 109] on span "Opportunities" at bounding box center [64, 110] width 83 height 9
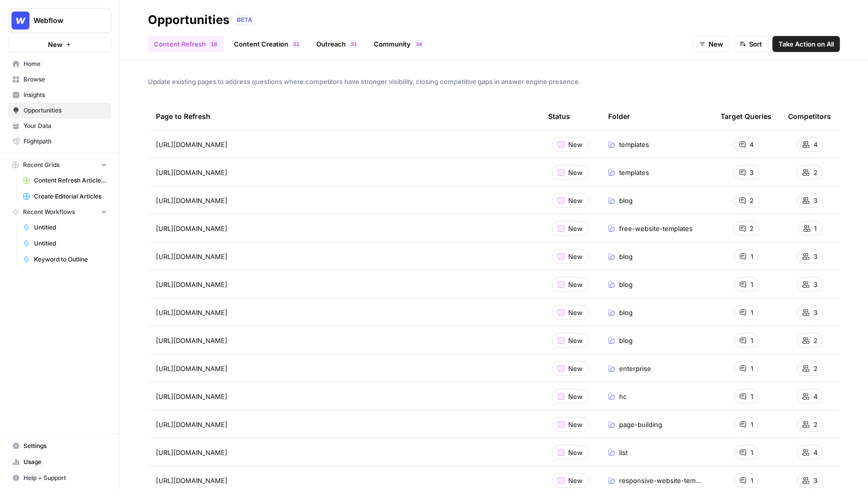
click at [63, 92] on span "Insights" at bounding box center [64, 94] width 83 height 9
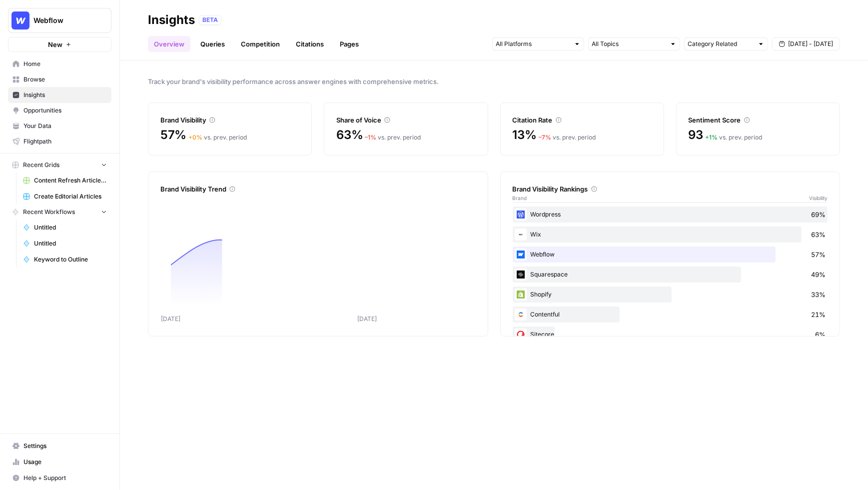
click at [62, 106] on span "Opportunities" at bounding box center [64, 110] width 83 height 9
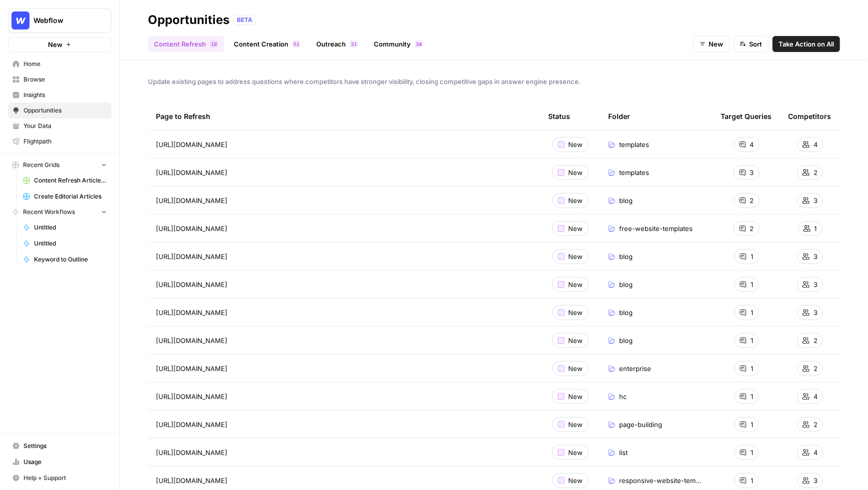
click at [392, 52] on header "Opportunities BETA Content Refresh 8 1 Content Creation 1 5 Outreach 1 3 Commun…" at bounding box center [494, 30] width 748 height 60
click at [390, 46] on link "Community 4 3" at bounding box center [398, 44] width 61 height 16
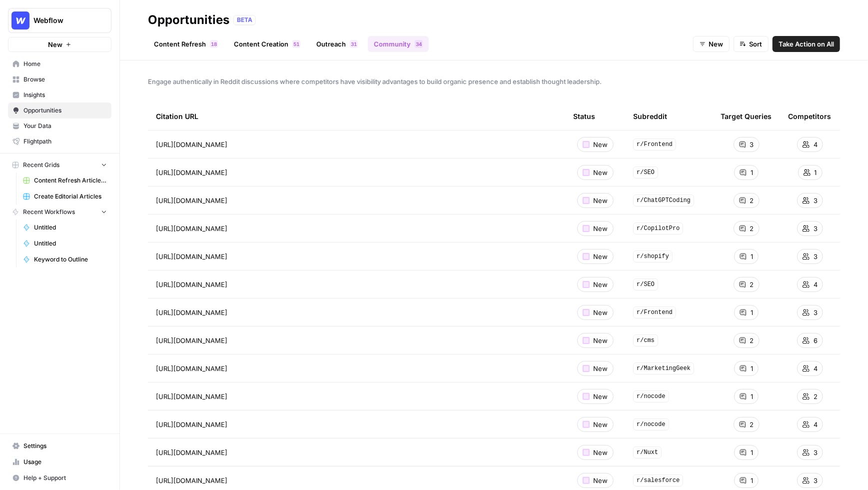
click at [193, 43] on link "Content Refresh 8 1" at bounding box center [186, 44] width 76 height 16
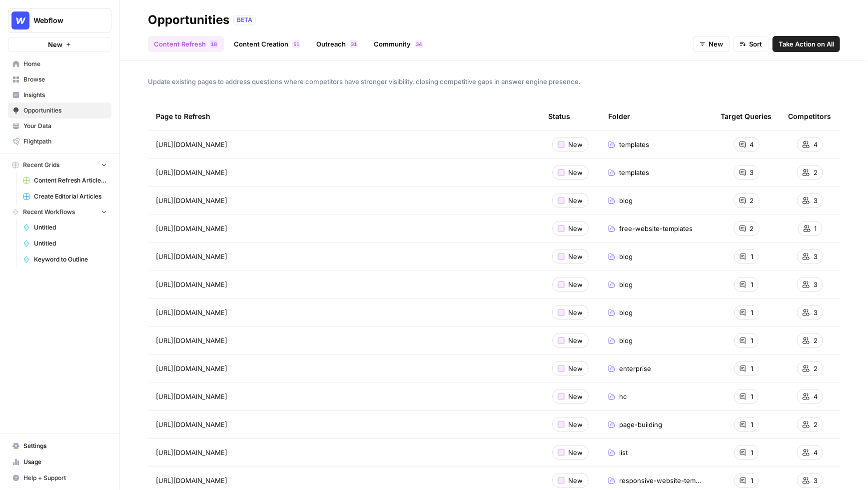
click at [48, 93] on span "Insights" at bounding box center [64, 94] width 83 height 9
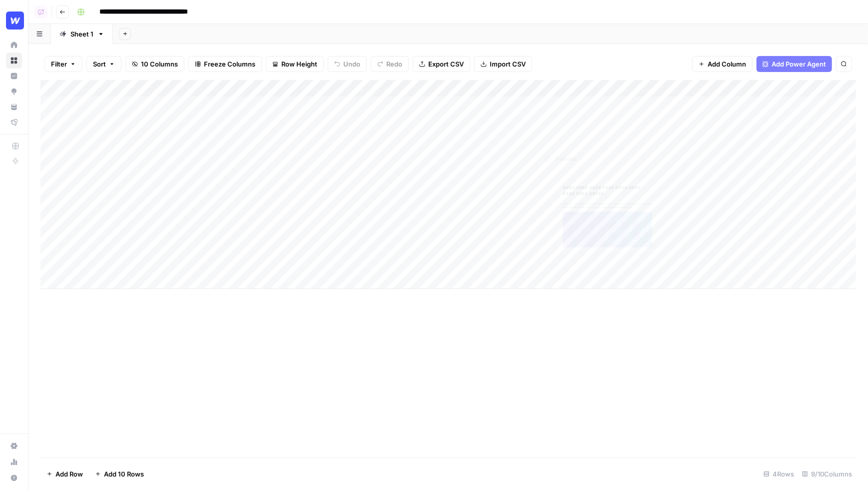
scroll to position [0, 472]
